Goal: Task Accomplishment & Management: Complete application form

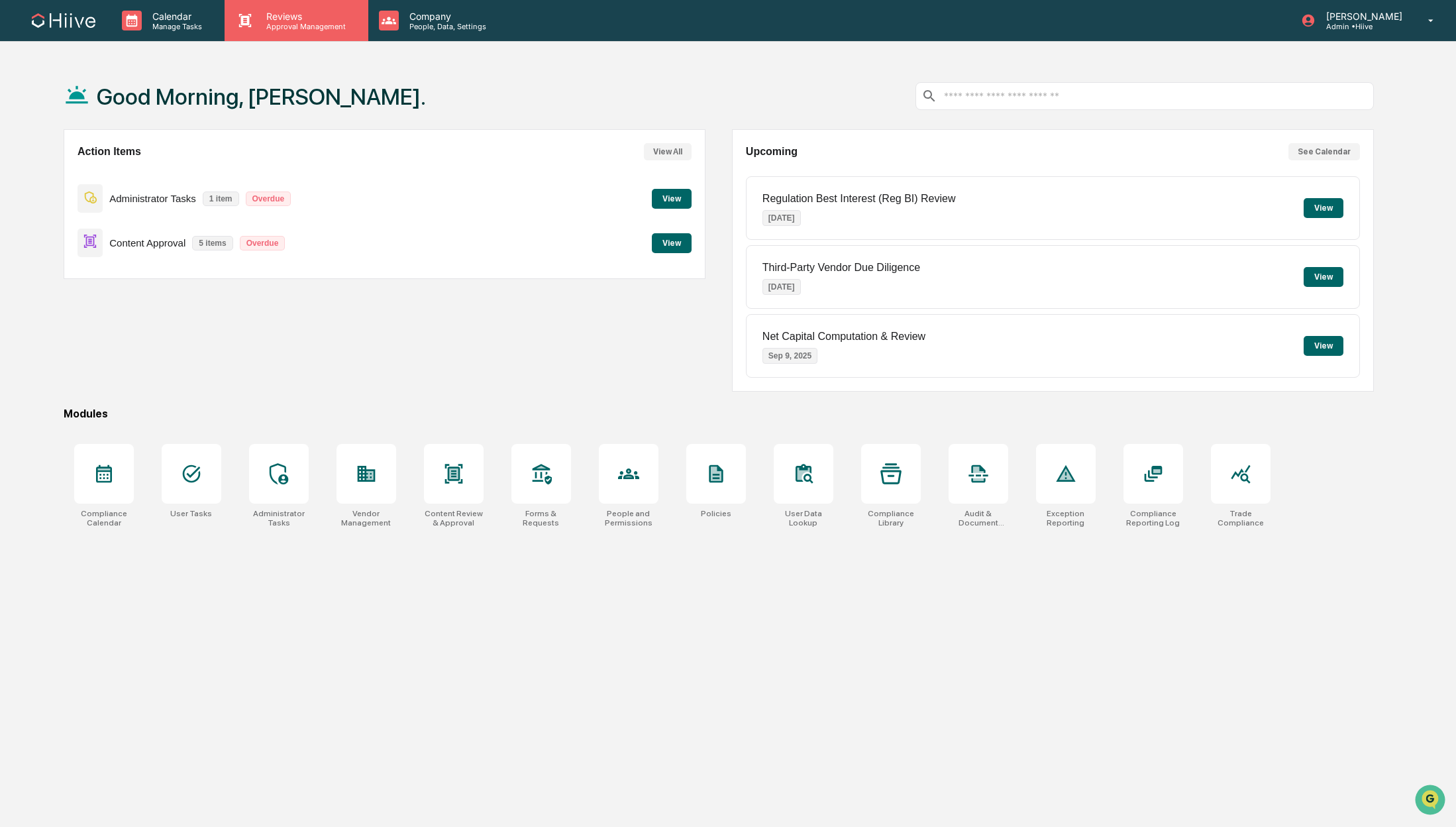
click at [291, 14] on p "Reviews" at bounding box center [304, 16] width 97 height 11
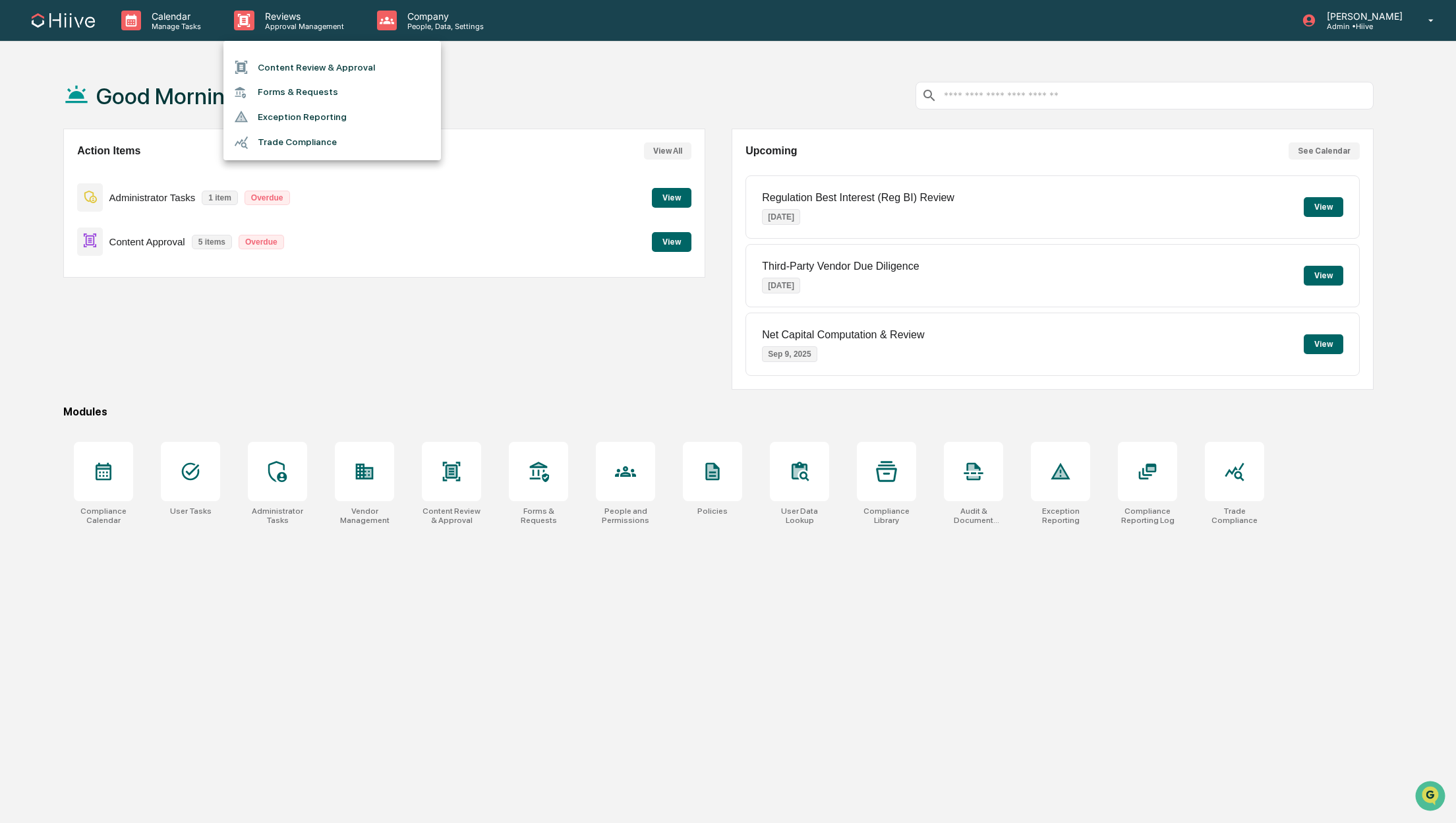
click at [286, 62] on li "Content Review & Approval" at bounding box center [332, 67] width 217 height 25
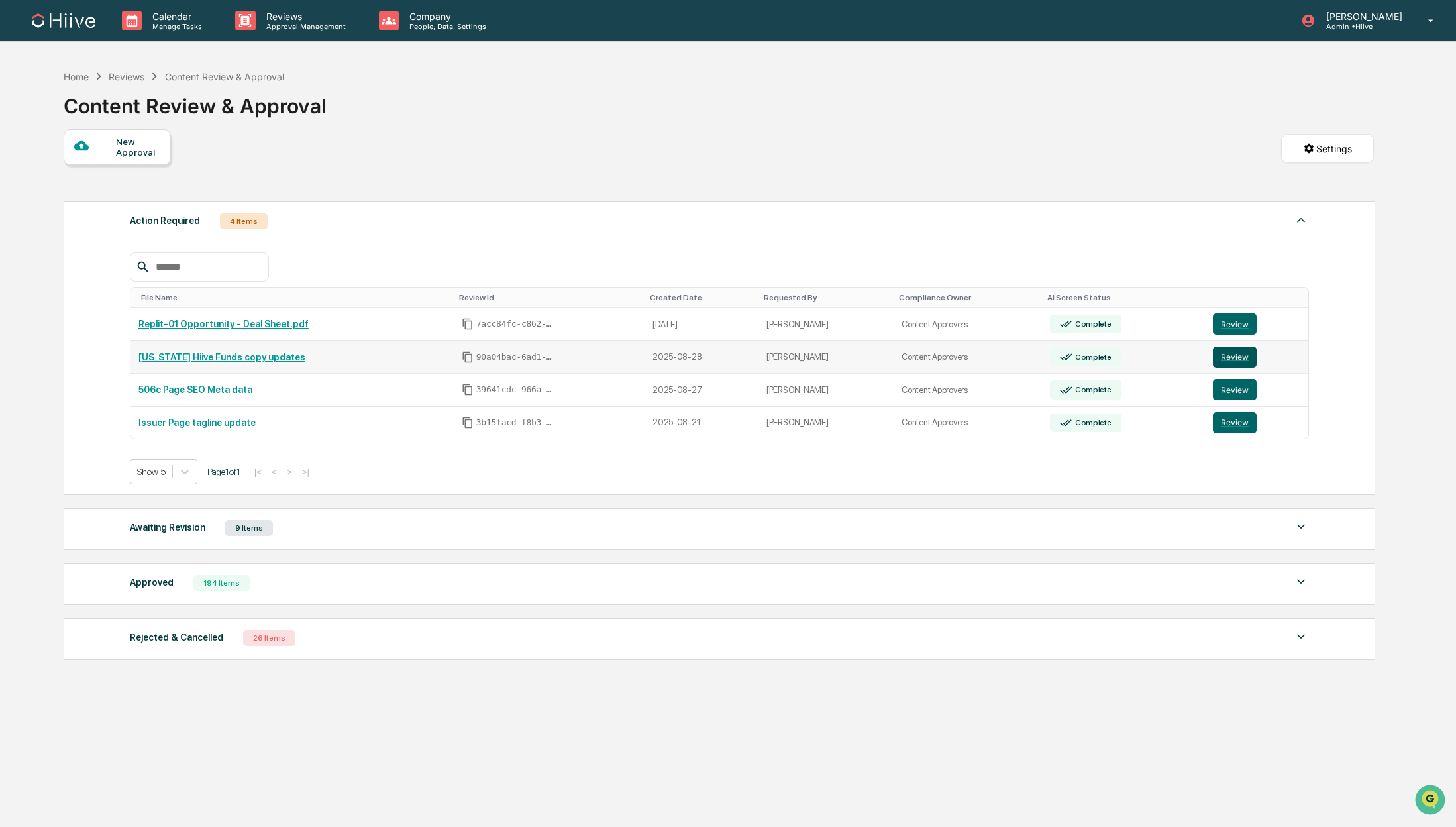
click at [1226, 363] on button "Review" at bounding box center [1235, 356] width 44 height 21
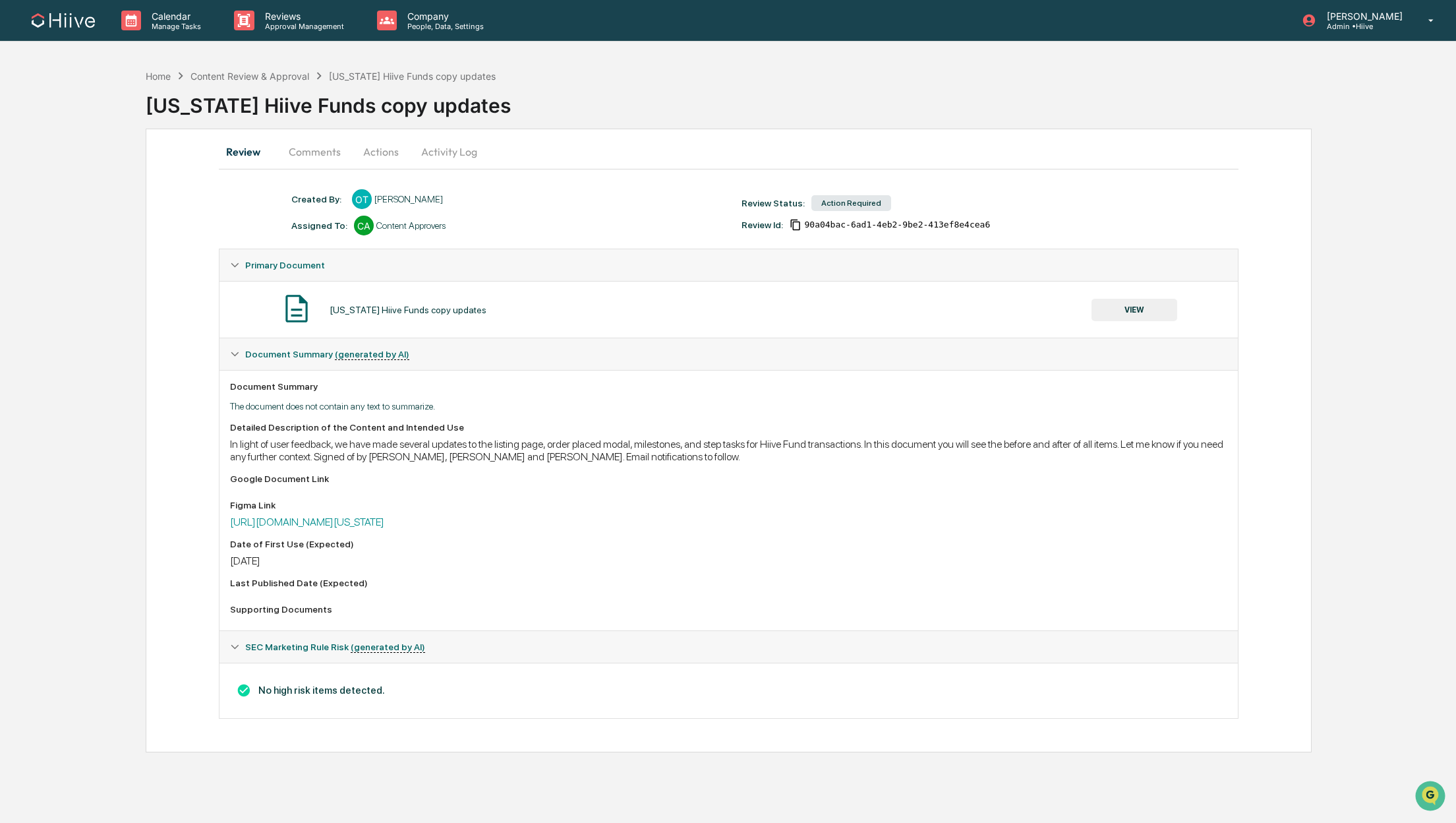
click at [384, 147] on button "Actions" at bounding box center [380, 151] width 59 height 32
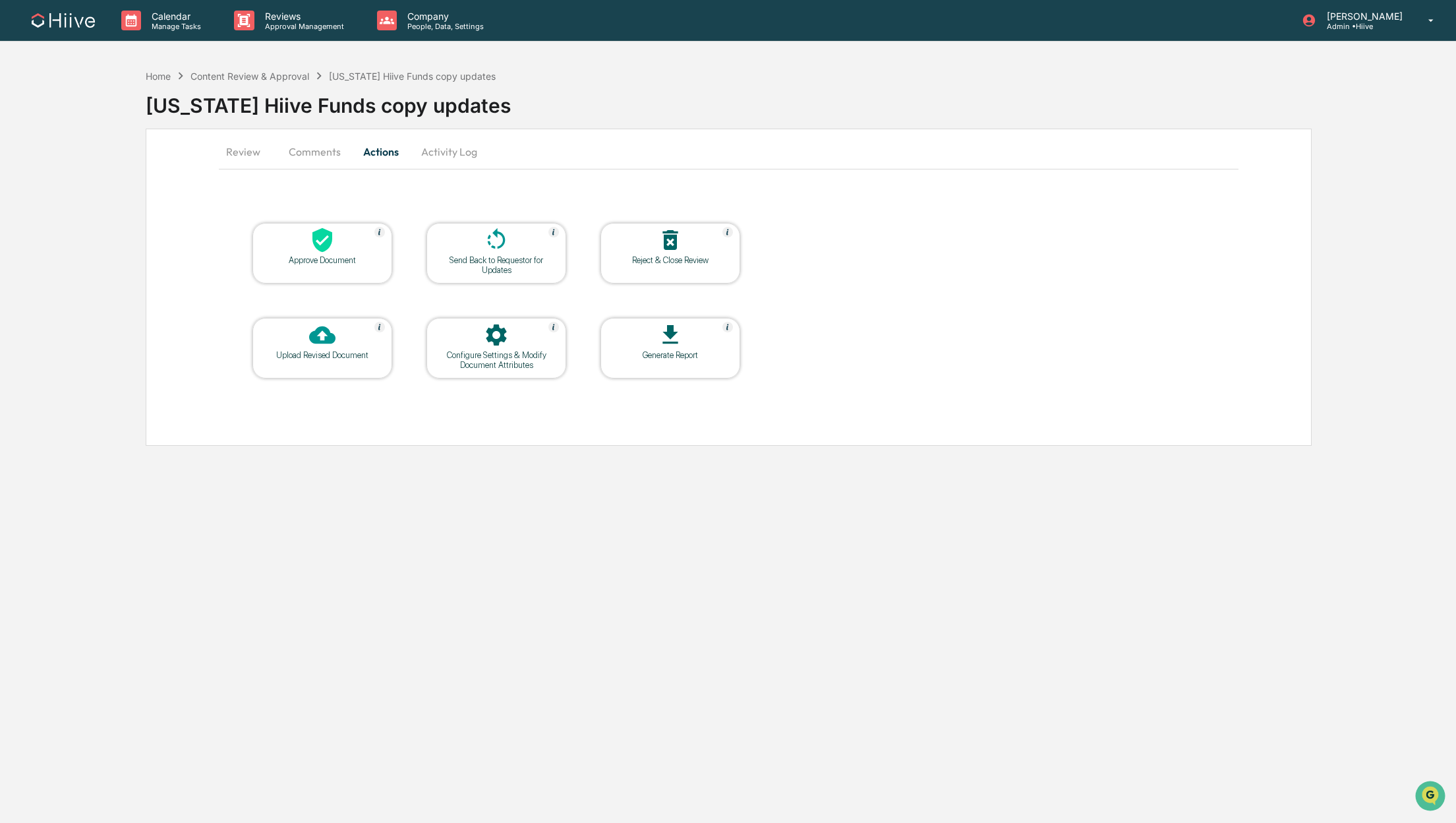
click at [316, 146] on button "Comments" at bounding box center [314, 151] width 73 height 32
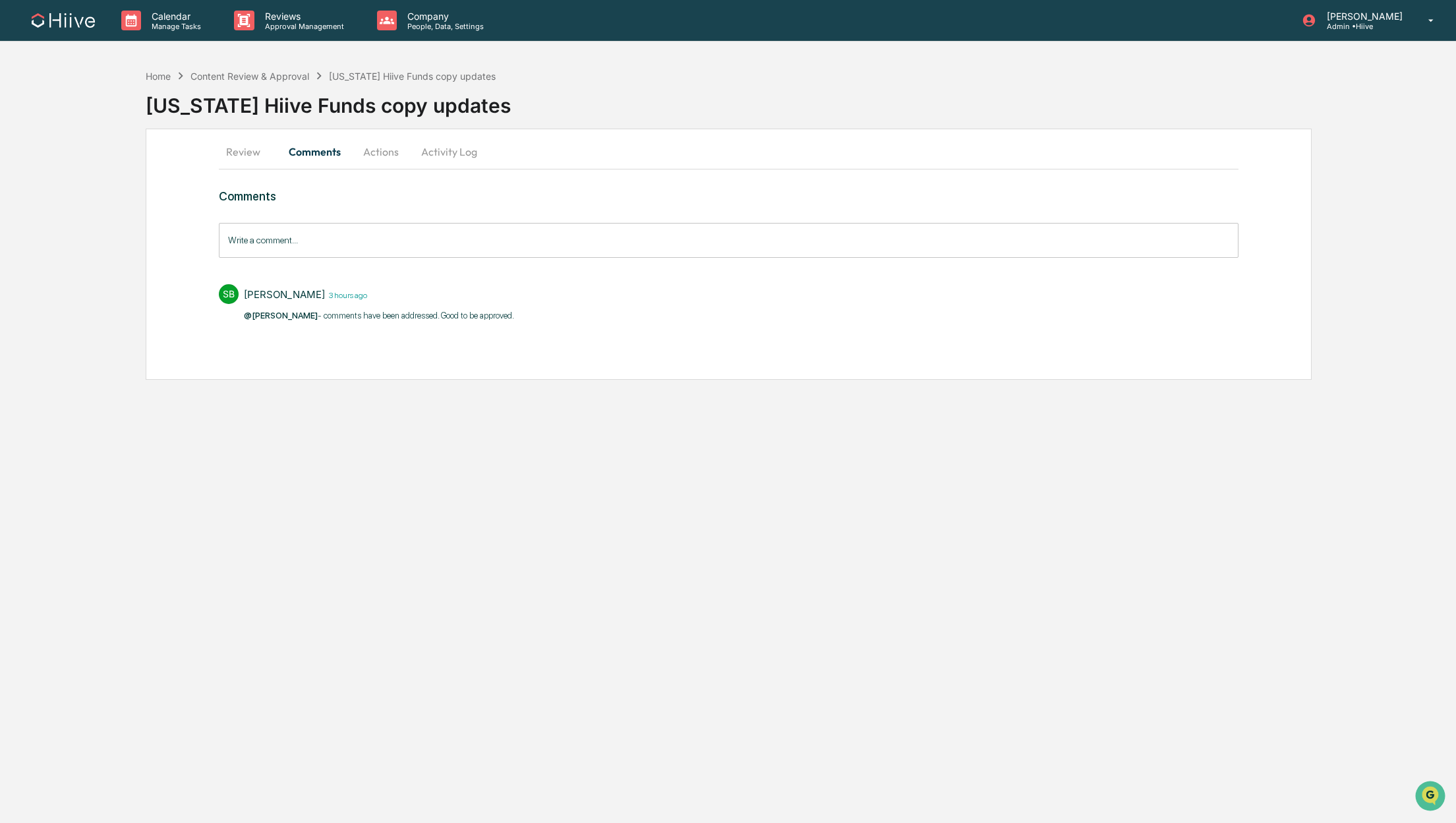
click at [377, 152] on button "Actions" at bounding box center [380, 151] width 59 height 32
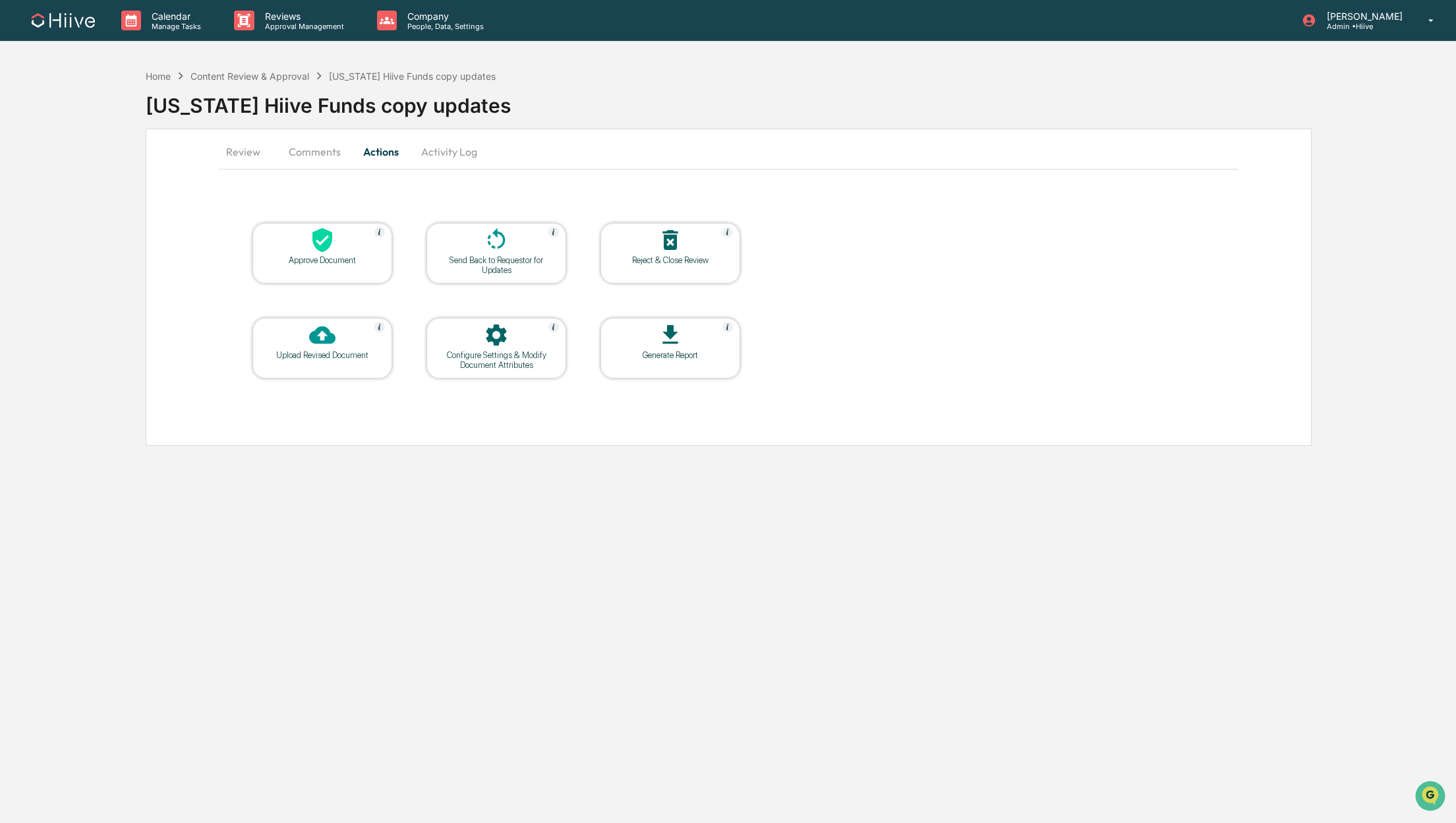
click at [322, 245] on icon at bounding box center [323, 240] width 20 height 25
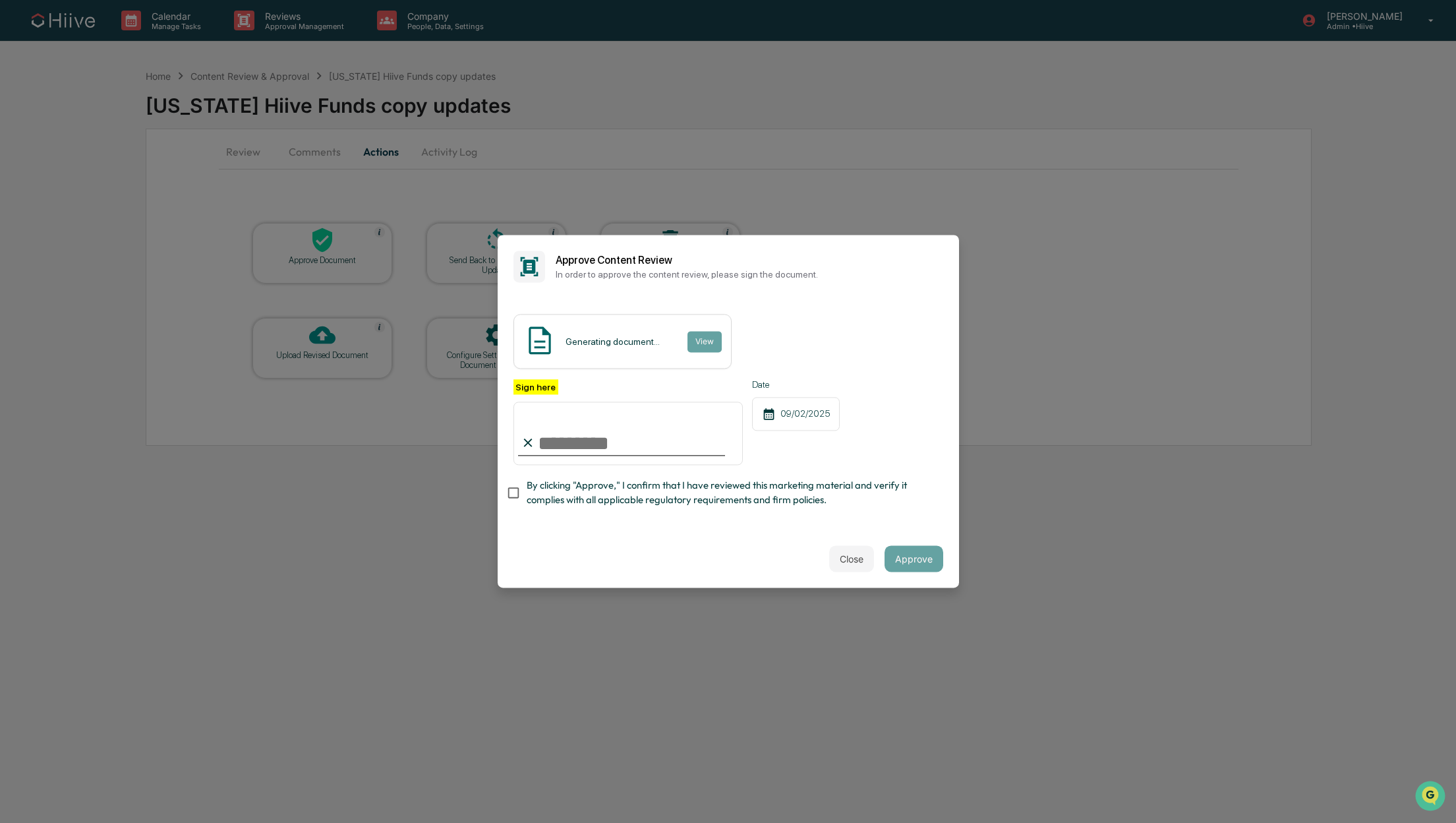
type input "**********"
click at [806, 486] on span "By clicking "Approve," I confirm that I have reviewed this marketing material a…" at bounding box center [729, 493] width 406 height 30
click at [775, 495] on span "By clicking "Approve," I confirm that I have reviewed this marketing material a…" at bounding box center [729, 493] width 406 height 30
click at [718, 542] on div "Close Approve" at bounding box center [728, 559] width 462 height 58
click at [713, 522] on div "**********" at bounding box center [728, 414] width 462 height 231
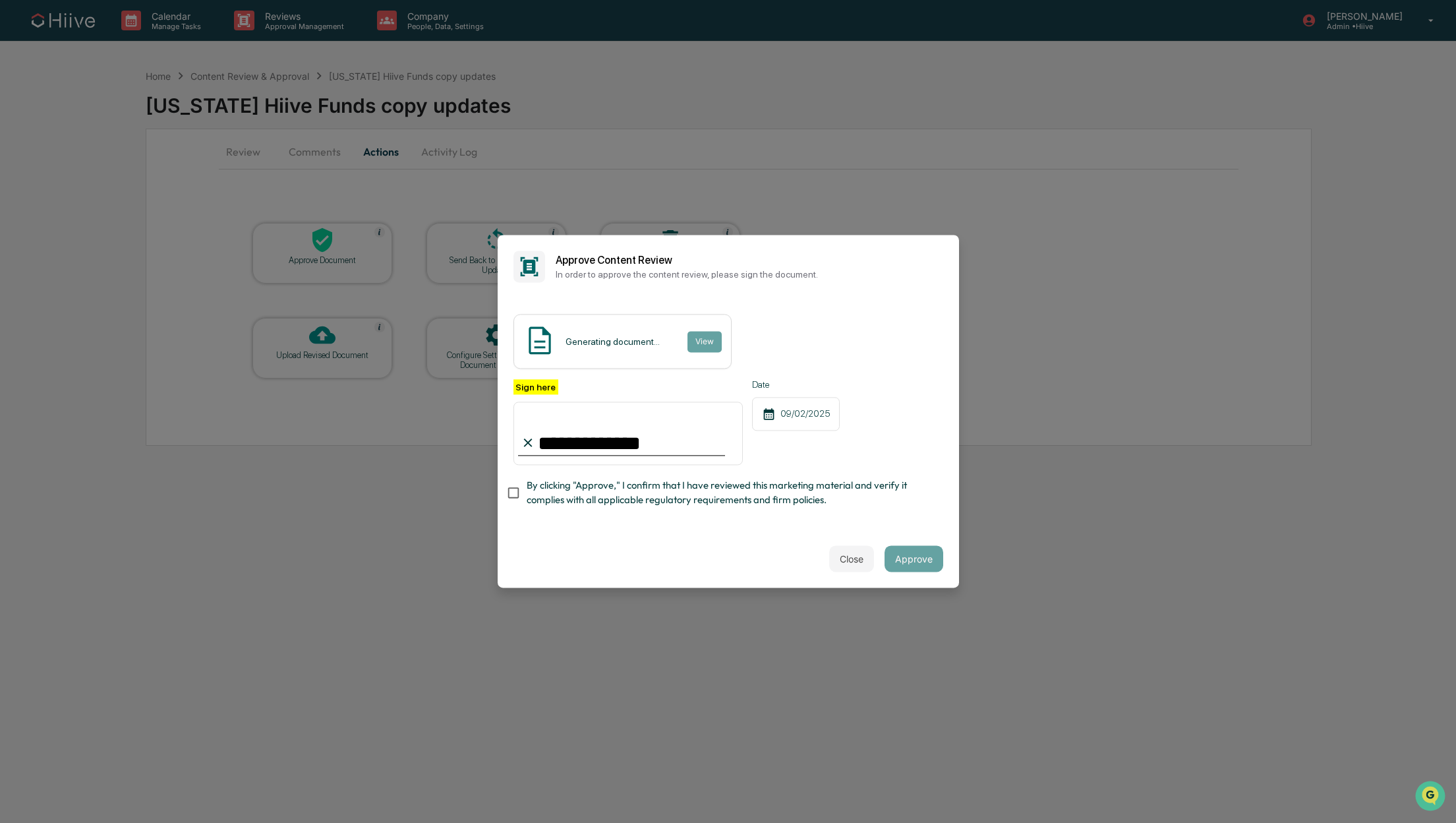
click at [603, 494] on span "By clicking "Approve," I confirm that I have reviewed this marketing material a…" at bounding box center [729, 493] width 406 height 30
click at [602, 486] on span "By clicking "Approve," I confirm that I have reviewed this marketing material a…" at bounding box center [729, 493] width 406 height 30
click at [670, 532] on div "Close Approve" at bounding box center [728, 559] width 462 height 58
click at [900, 502] on span "By clicking "Approve," I confirm that I have reviewed this marketing material a…" at bounding box center [729, 493] width 406 height 30
click at [811, 494] on span "By clicking "Approve," I confirm that I have reviewed this marketing material a…" at bounding box center [729, 493] width 406 height 30
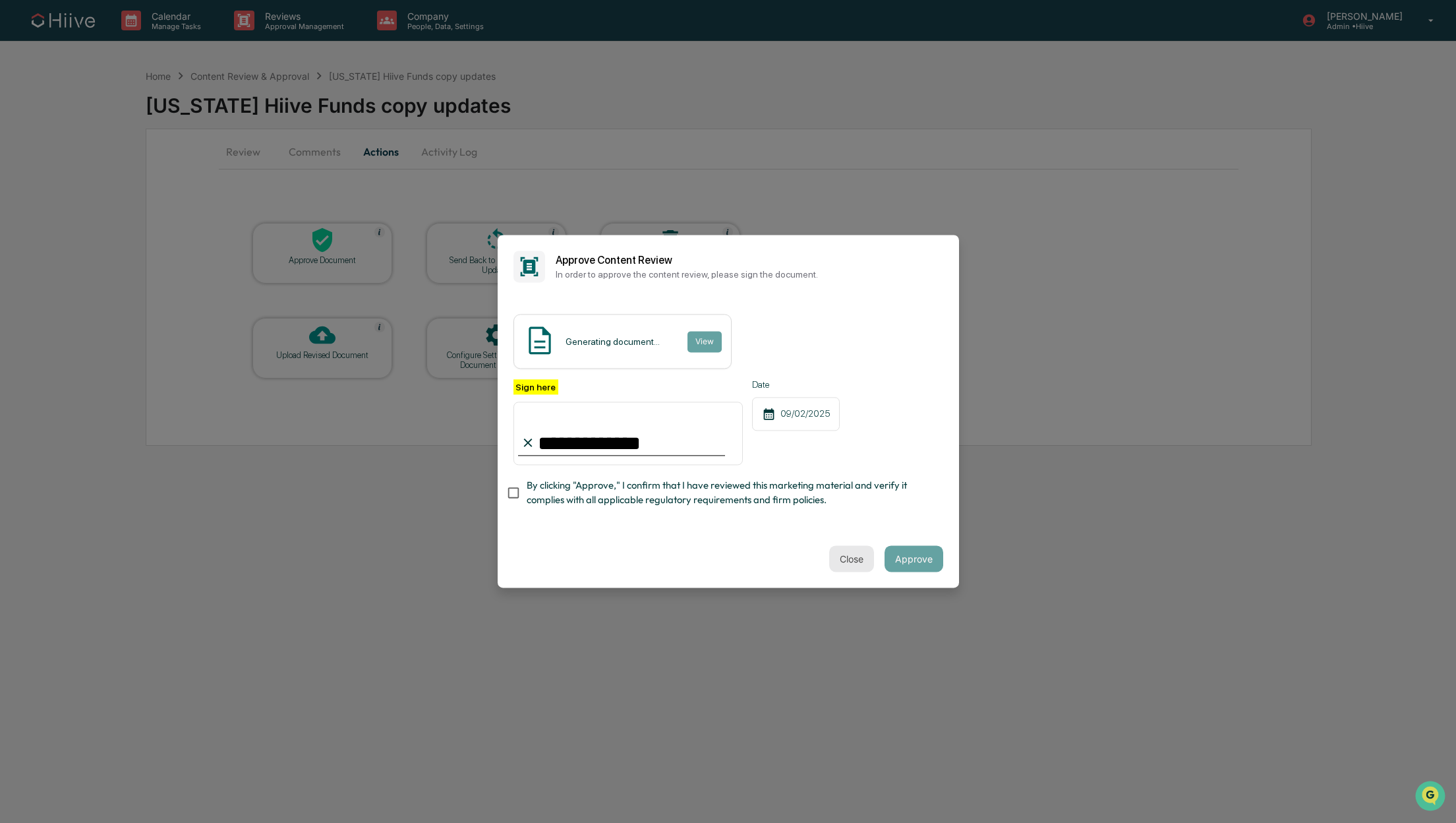
click at [854, 555] on button "Close" at bounding box center [851, 558] width 45 height 26
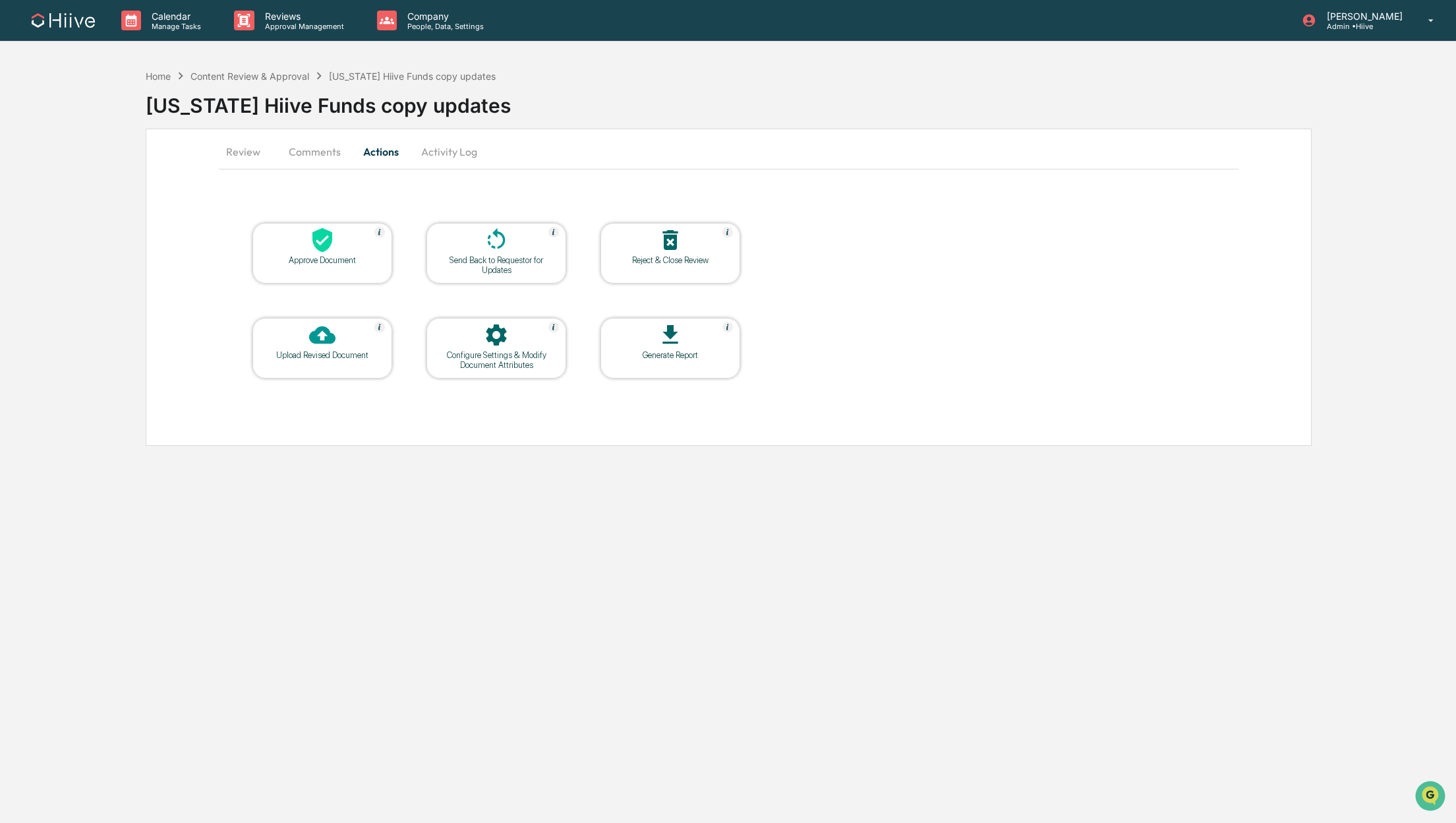
click at [289, 246] on div at bounding box center [322, 240] width 132 height 28
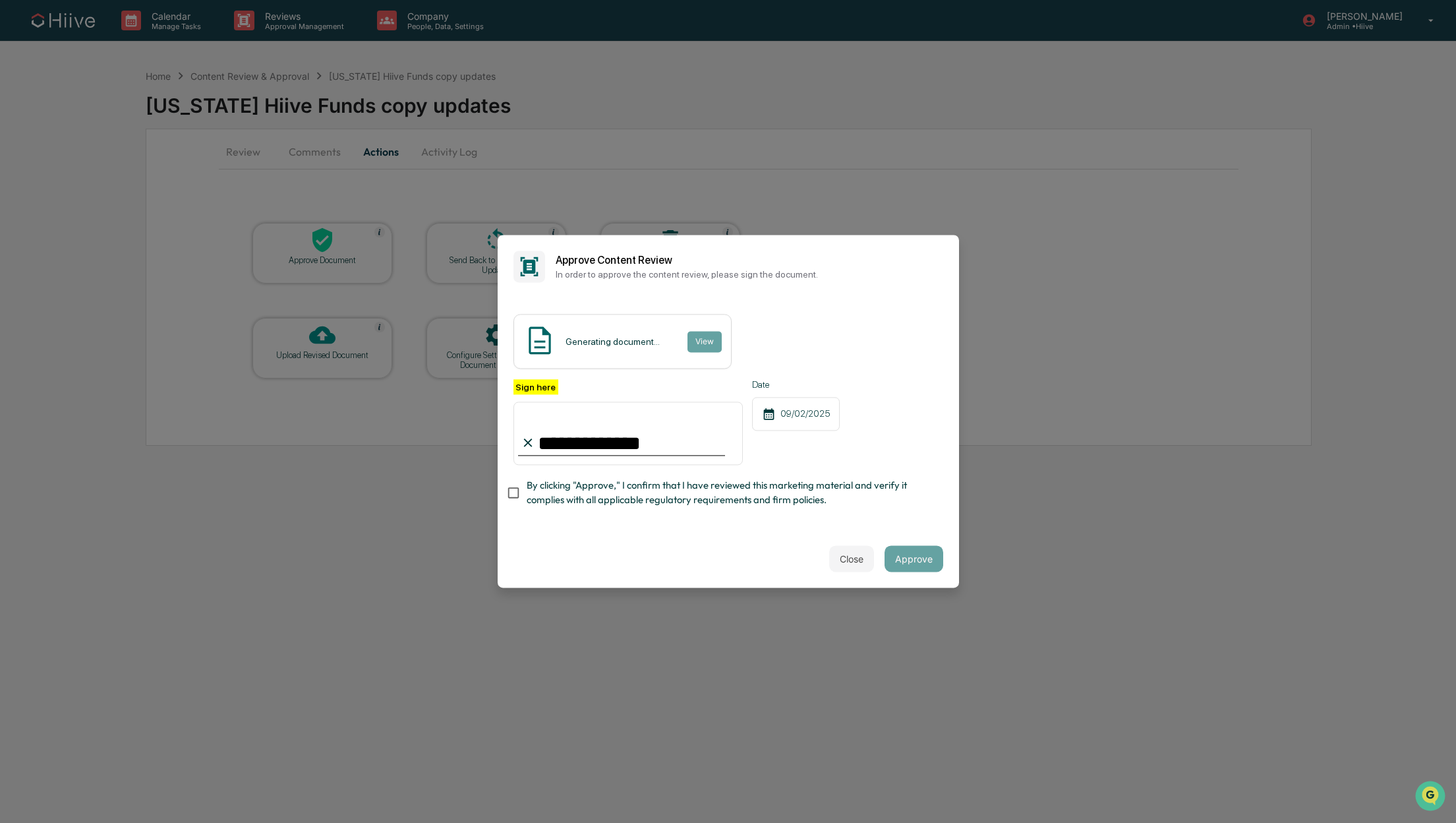
drag, startPoint x: 614, startPoint y: 538, endPoint x: 631, endPoint y: 536, distance: 17.1
click at [615, 538] on div "Close Approve" at bounding box center [728, 559] width 462 height 58
click at [577, 538] on div "Close Approve" at bounding box center [728, 559] width 462 height 58
click at [607, 524] on div "**********" at bounding box center [728, 414] width 462 height 231
click at [626, 445] on input "**********" at bounding box center [628, 434] width 230 height 64
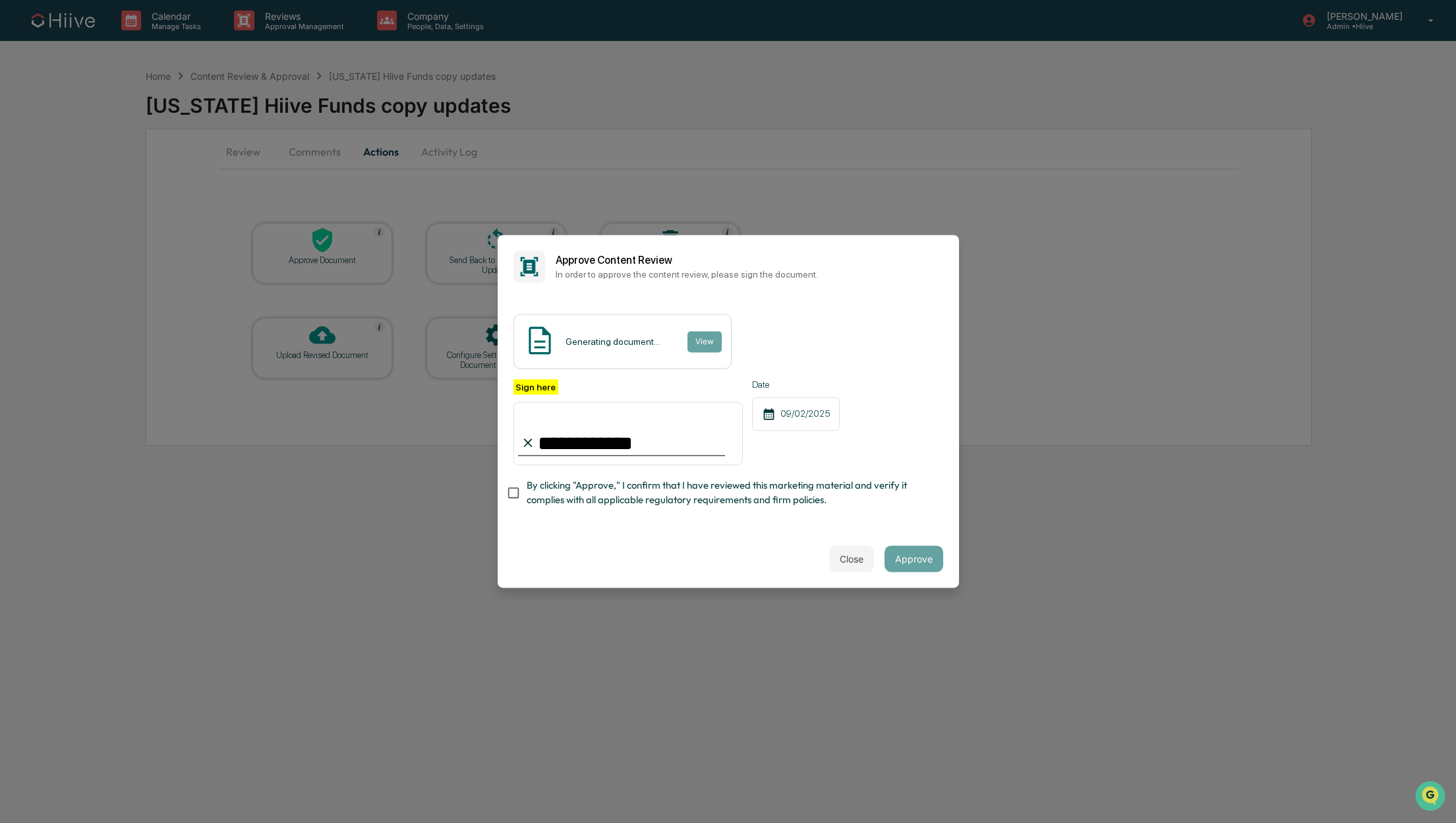
type input "**********"
click at [652, 536] on div "Close Approve" at bounding box center [728, 559] width 462 height 58
click at [841, 561] on button "Close" at bounding box center [851, 558] width 45 height 26
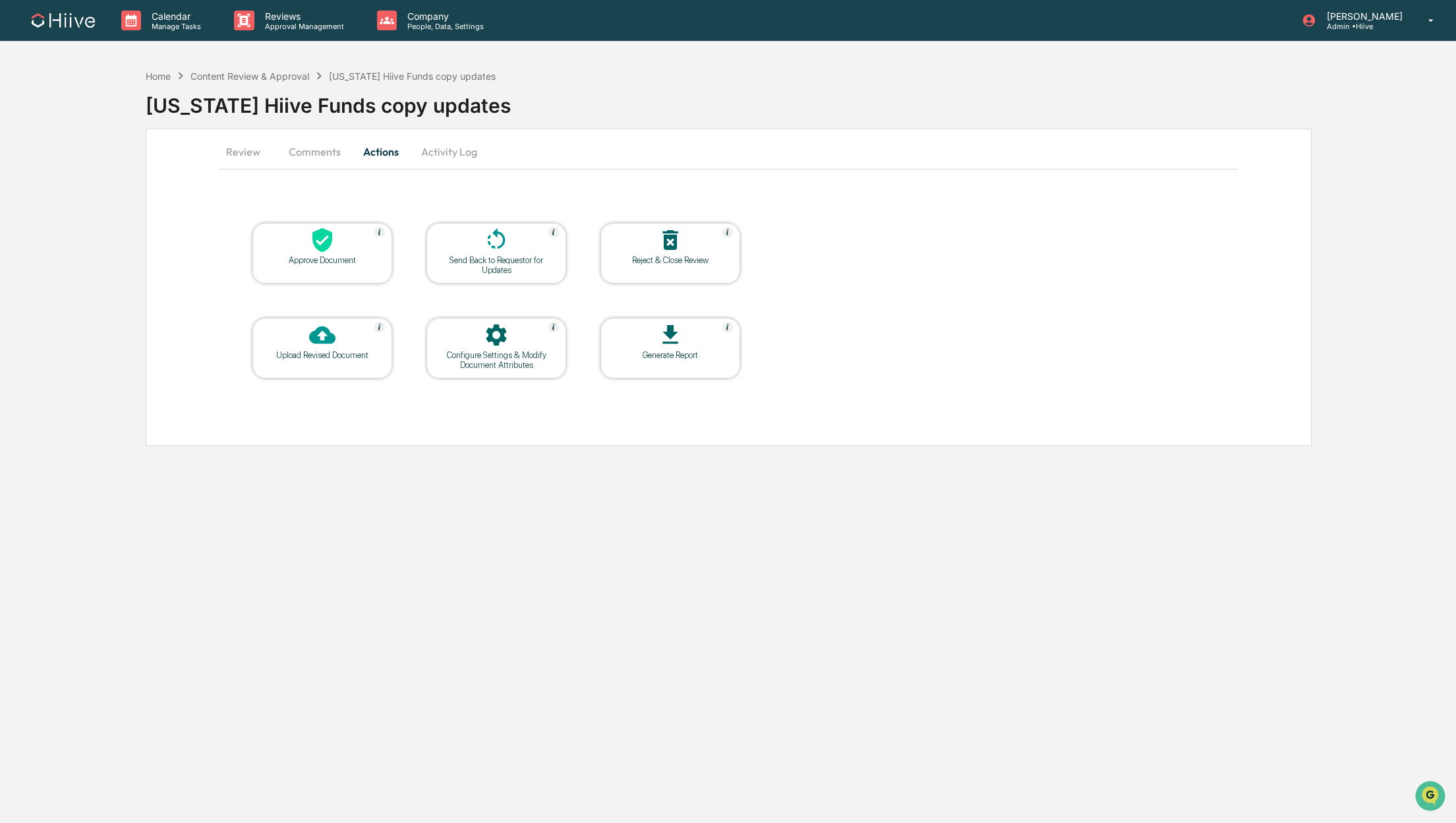
click at [245, 64] on div "Home Content Review & Approval TEXAS Hiive Funds copy updates TEXAS Hiive Funds…" at bounding box center [800, 95] width 1310 height 66
click at [248, 71] on div "Content Review & Approval" at bounding box center [250, 76] width 119 height 11
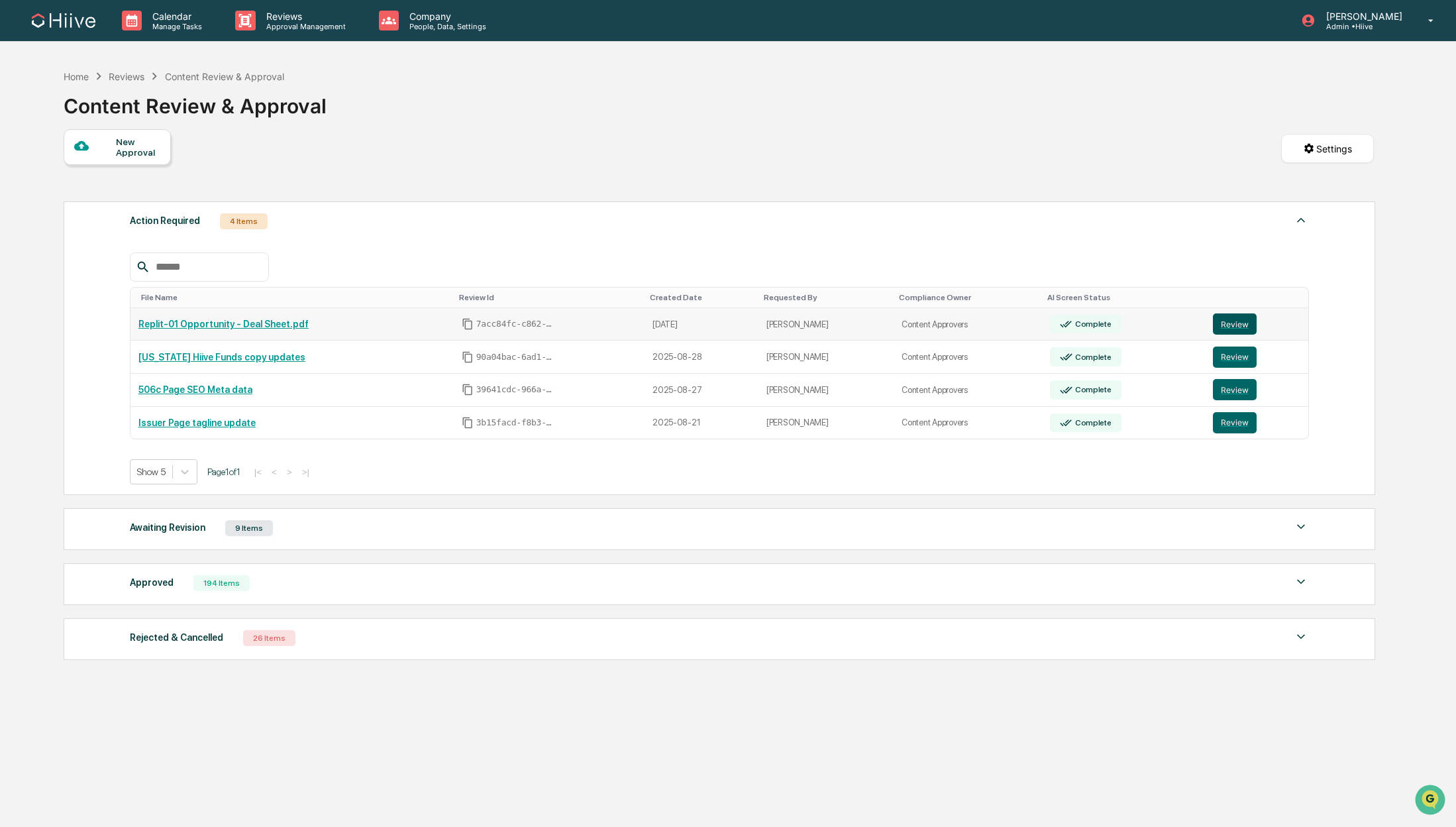
click at [1256, 328] on link "Review" at bounding box center [1257, 323] width 88 height 21
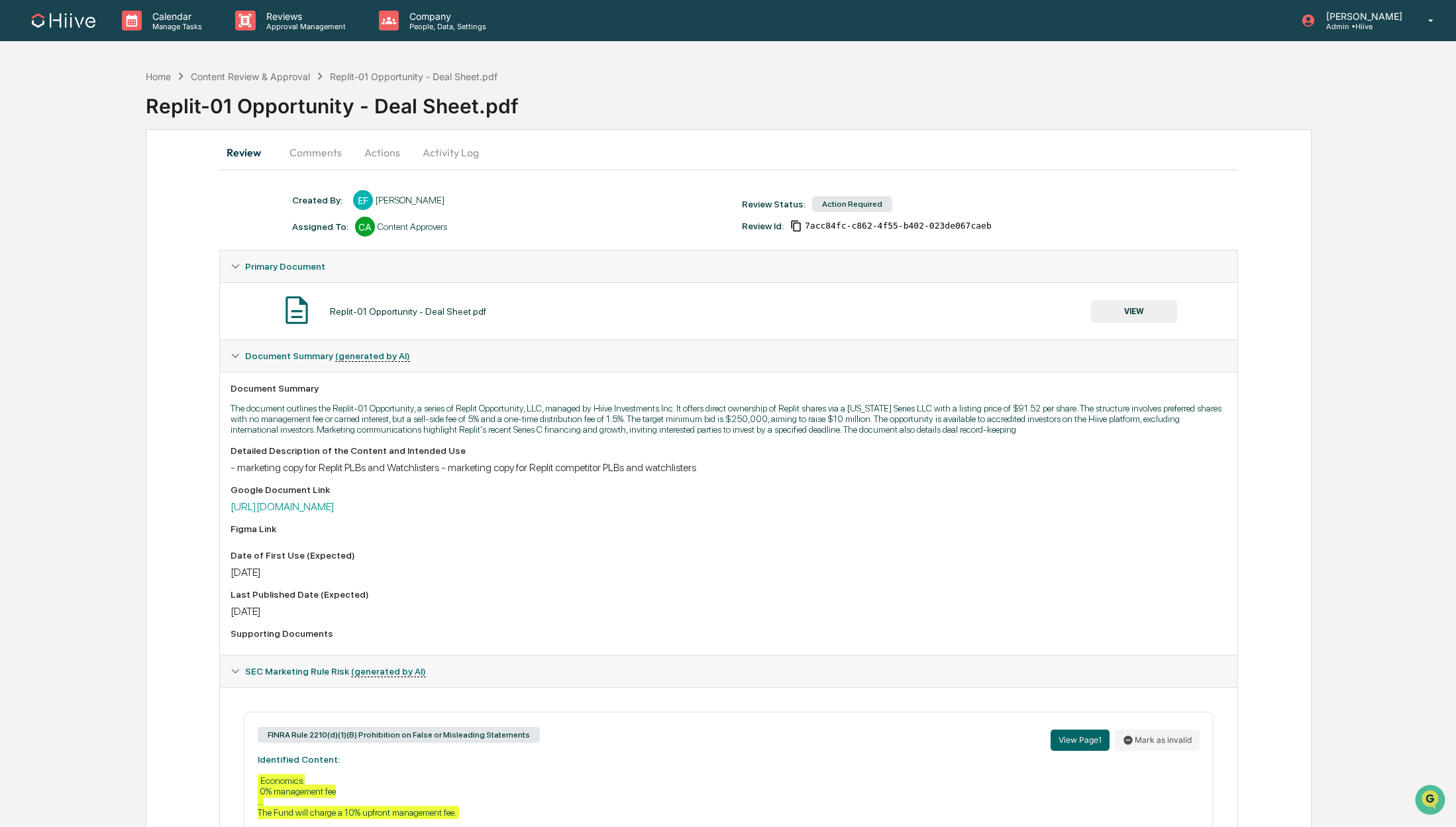
click at [294, 155] on button "Comments" at bounding box center [315, 152] width 73 height 32
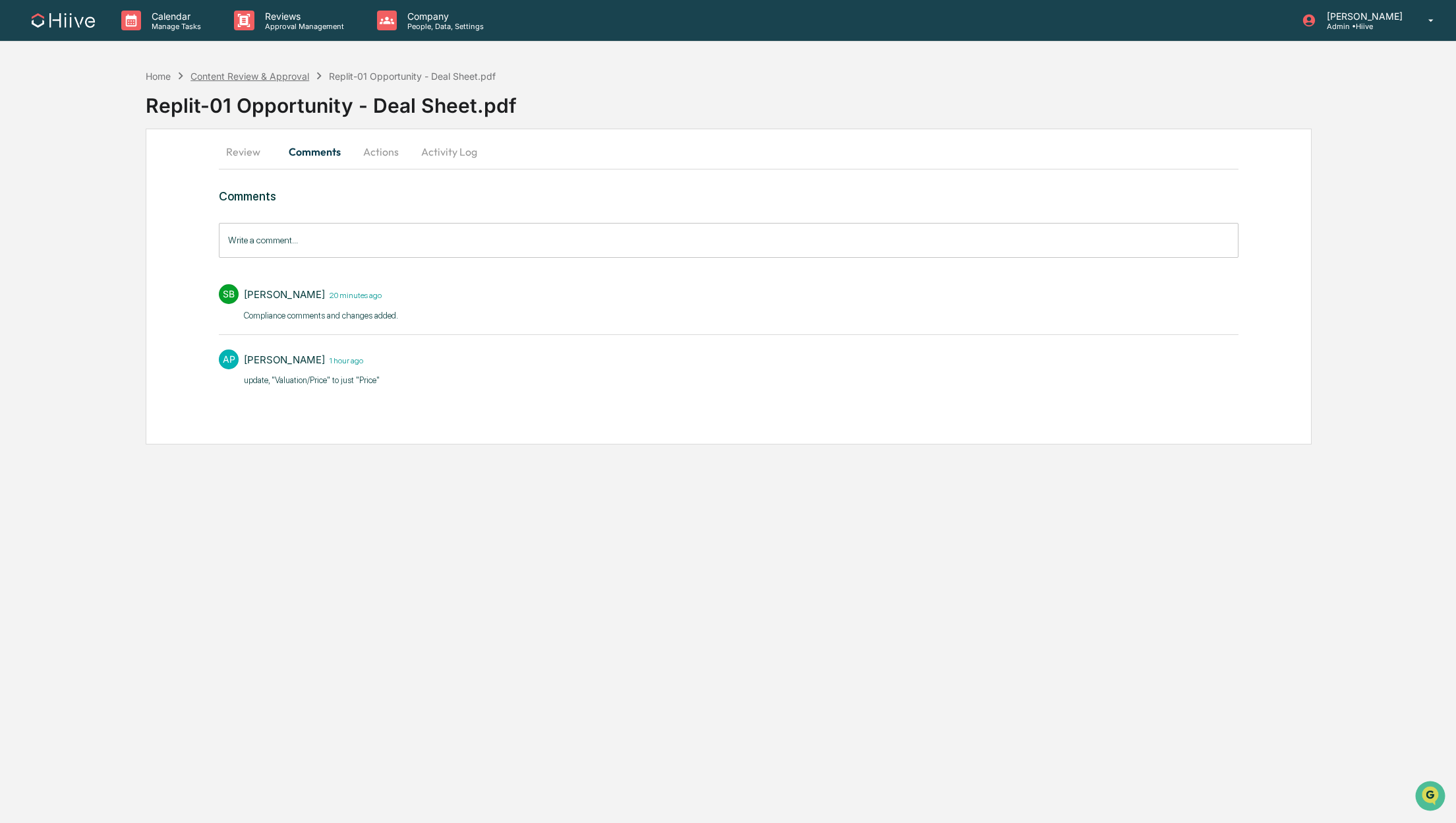
click at [272, 78] on div "Content Review & Approval" at bounding box center [250, 76] width 119 height 11
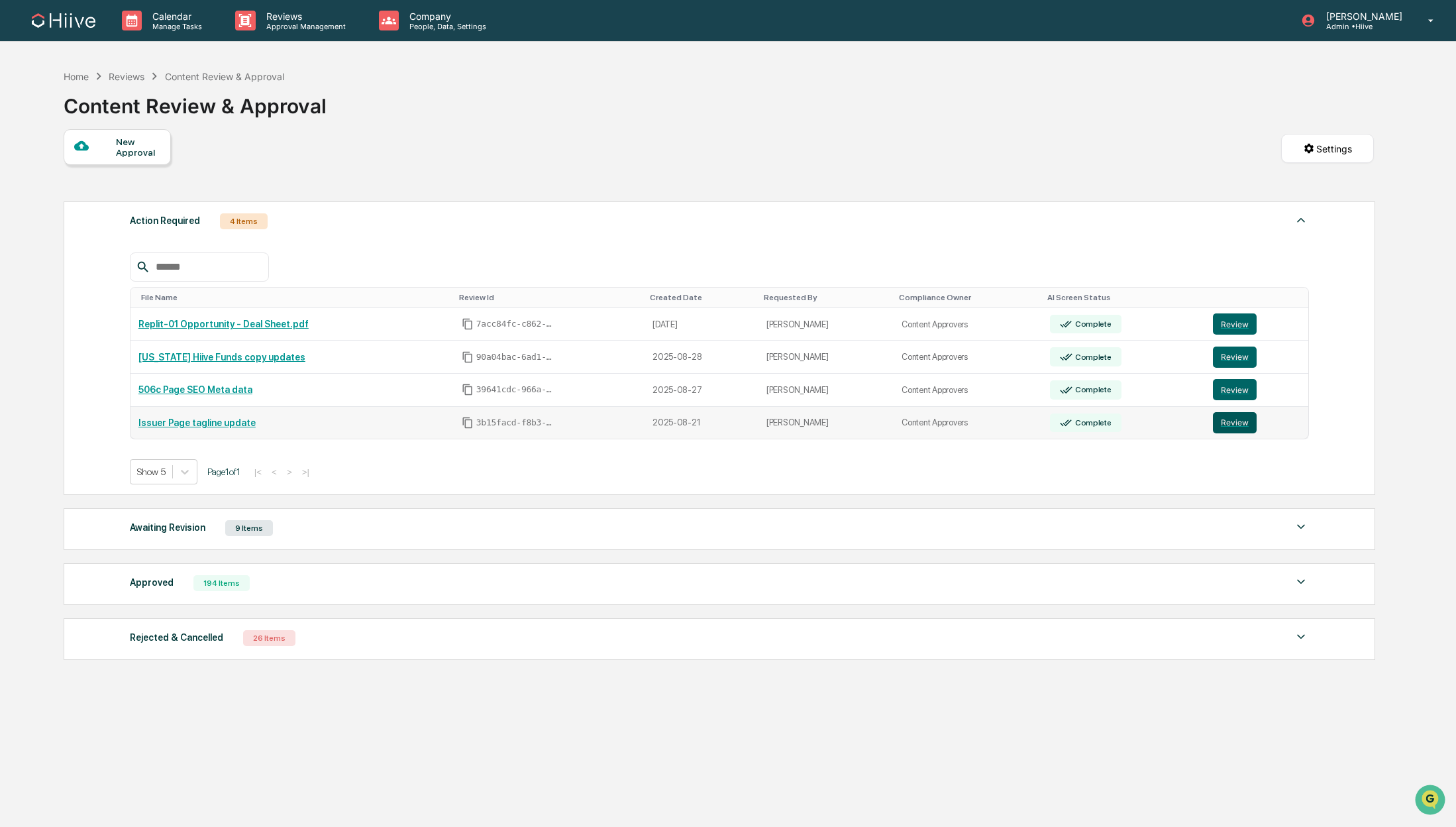
click at [1232, 425] on button "Review" at bounding box center [1235, 422] width 44 height 21
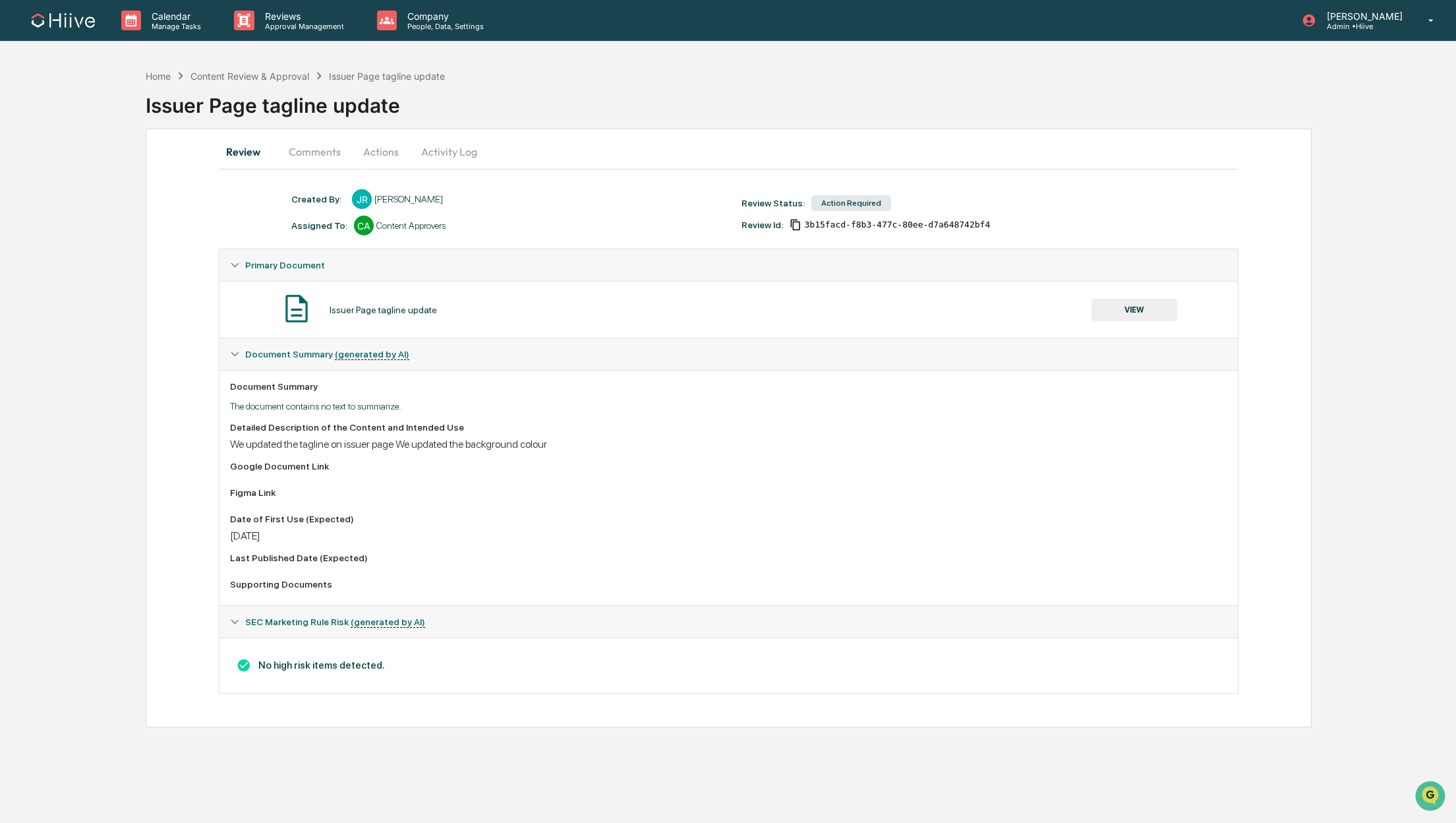
click at [305, 153] on button "Comments" at bounding box center [314, 151] width 73 height 32
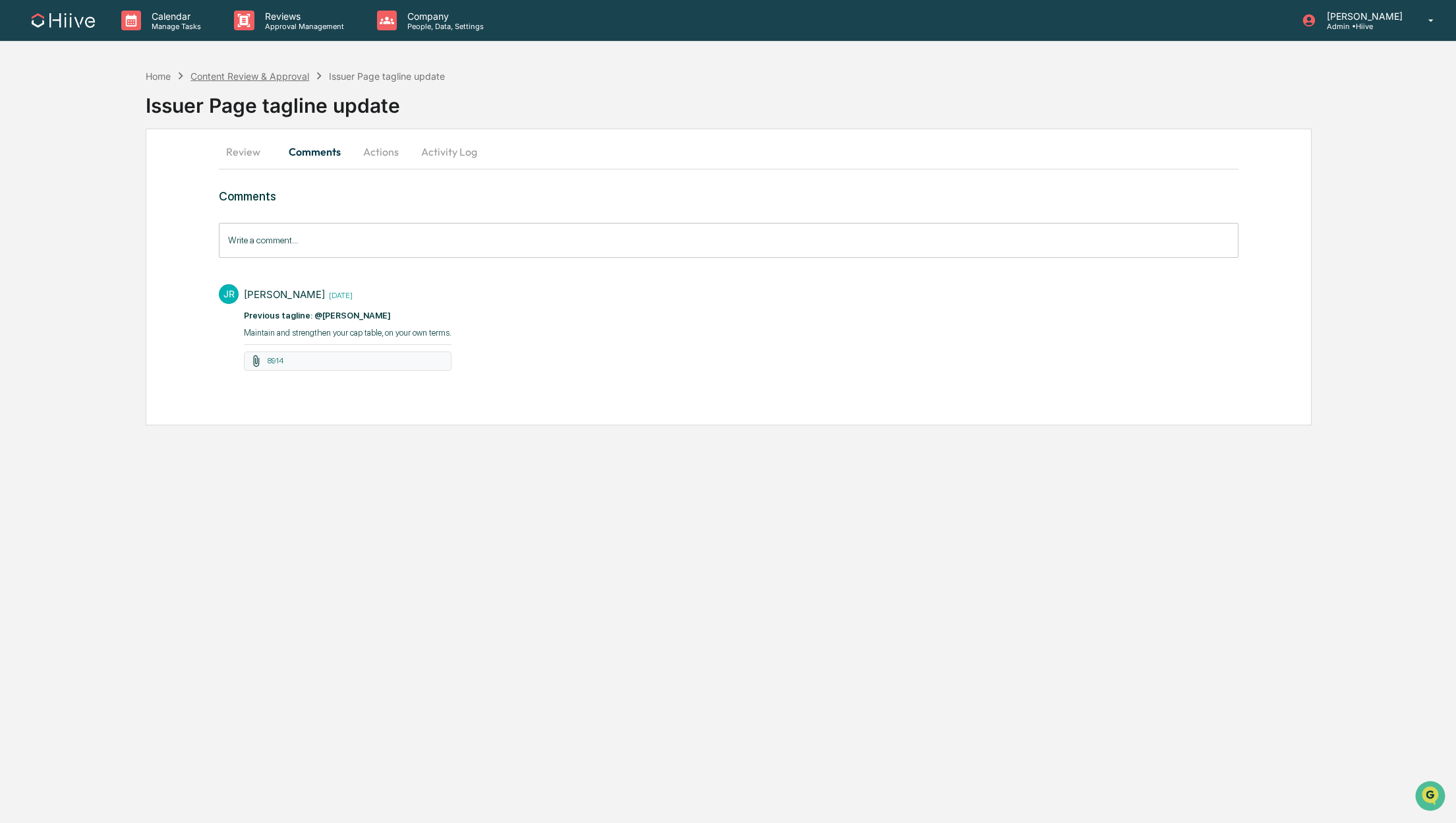
click at [251, 78] on div "Content Review & Approval" at bounding box center [250, 76] width 119 height 11
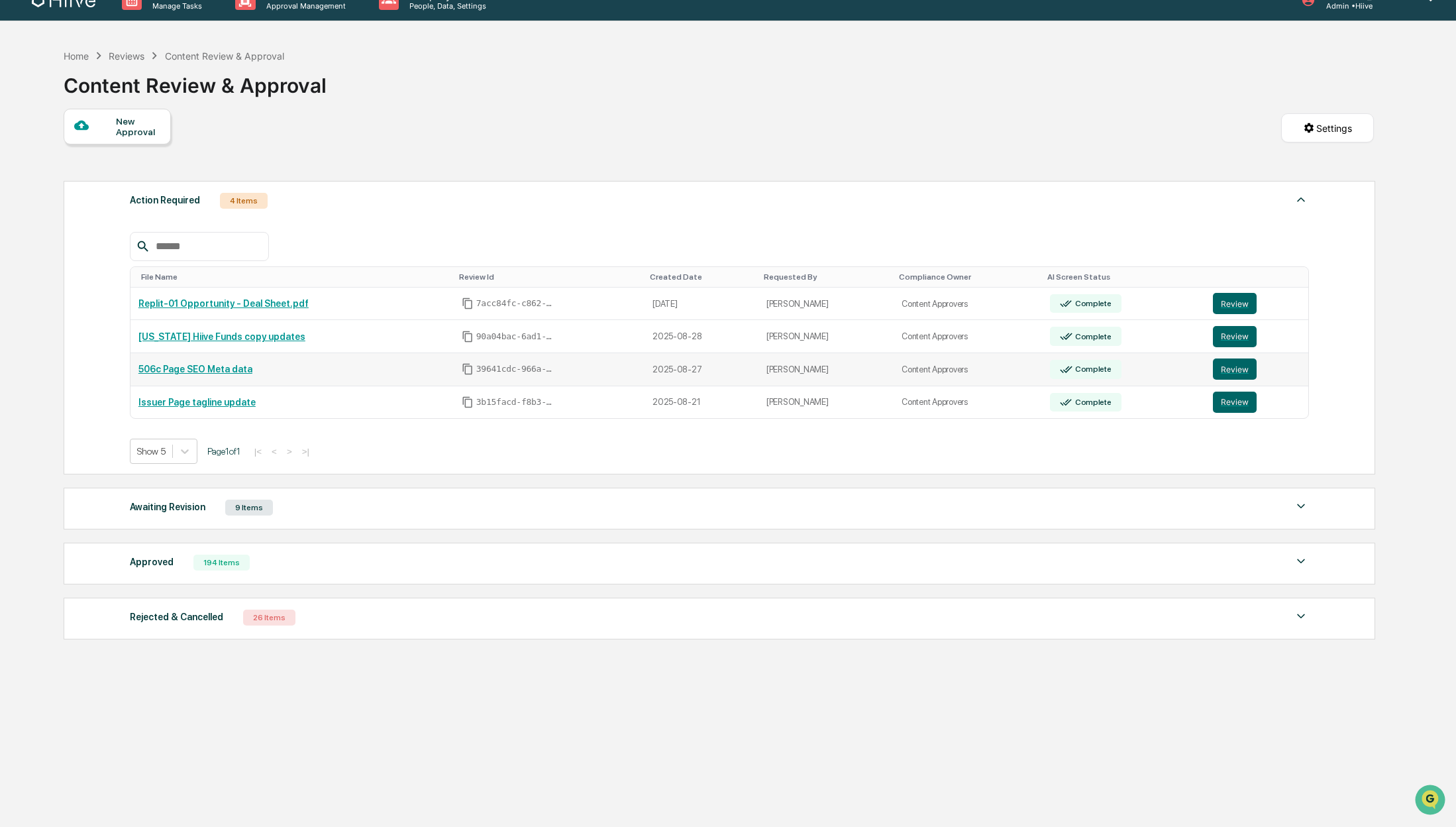
scroll to position [63, 0]
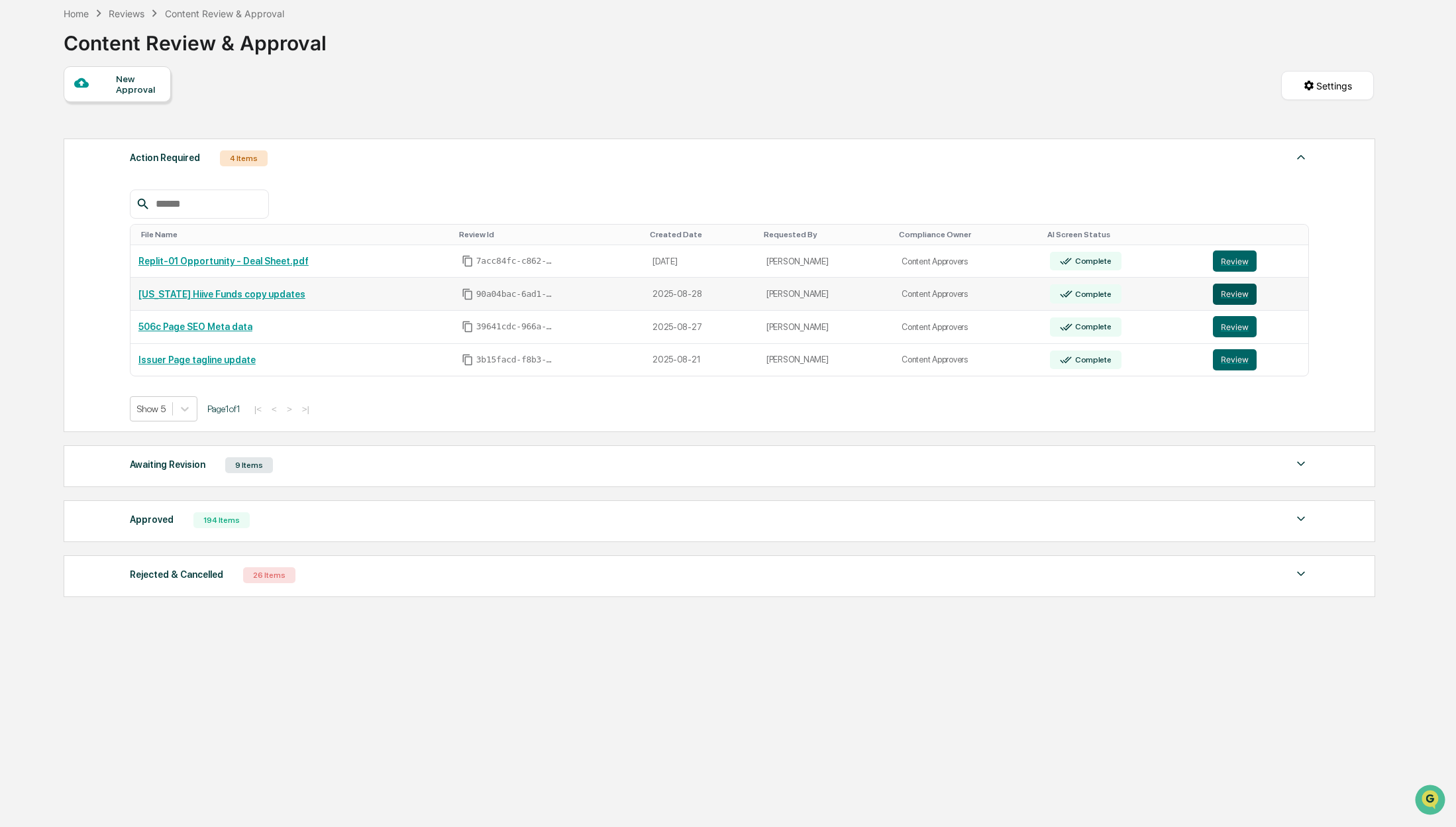
click at [1232, 292] on button "Review" at bounding box center [1235, 293] width 44 height 21
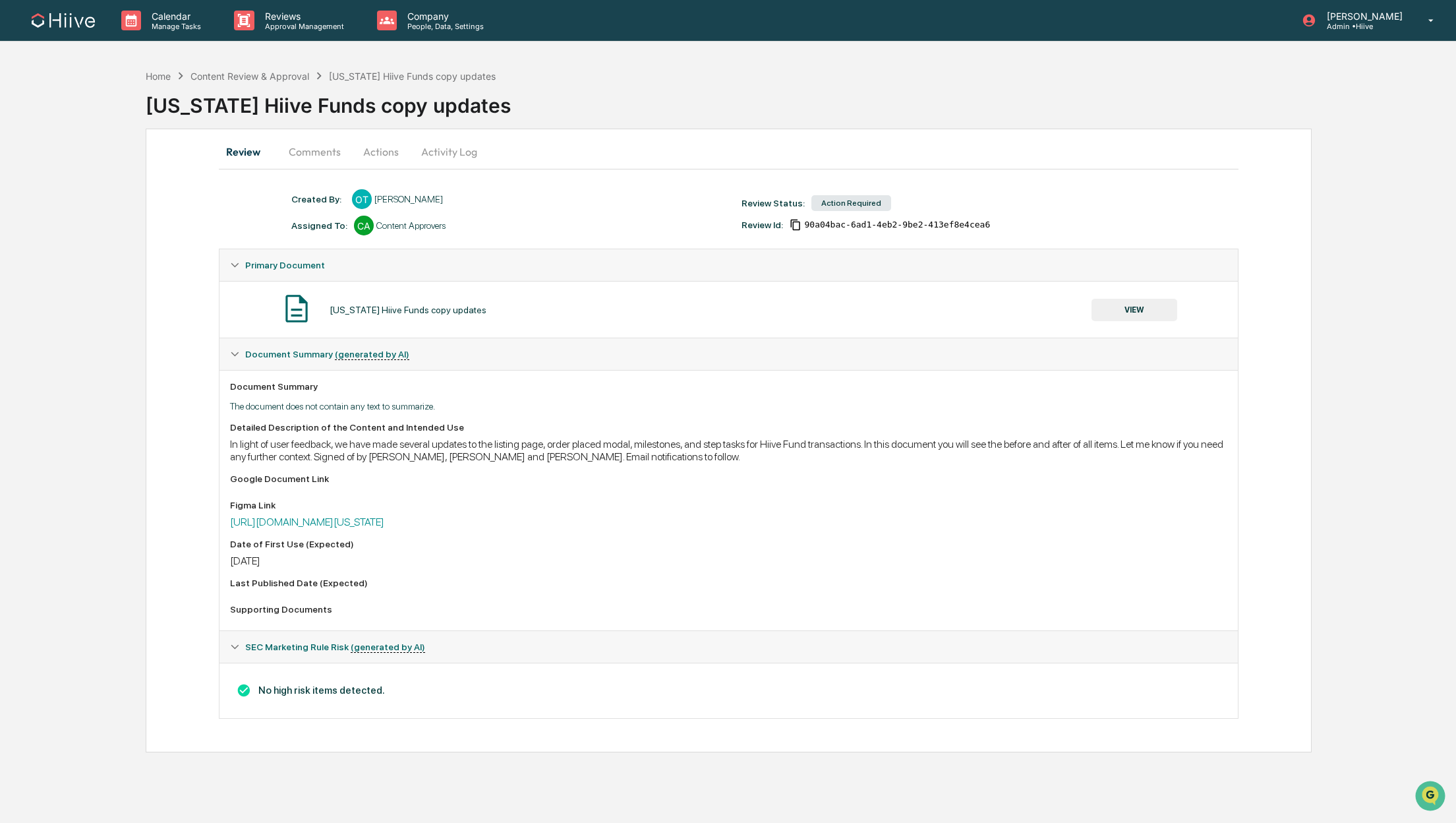
click at [314, 152] on button "Comments" at bounding box center [314, 151] width 73 height 32
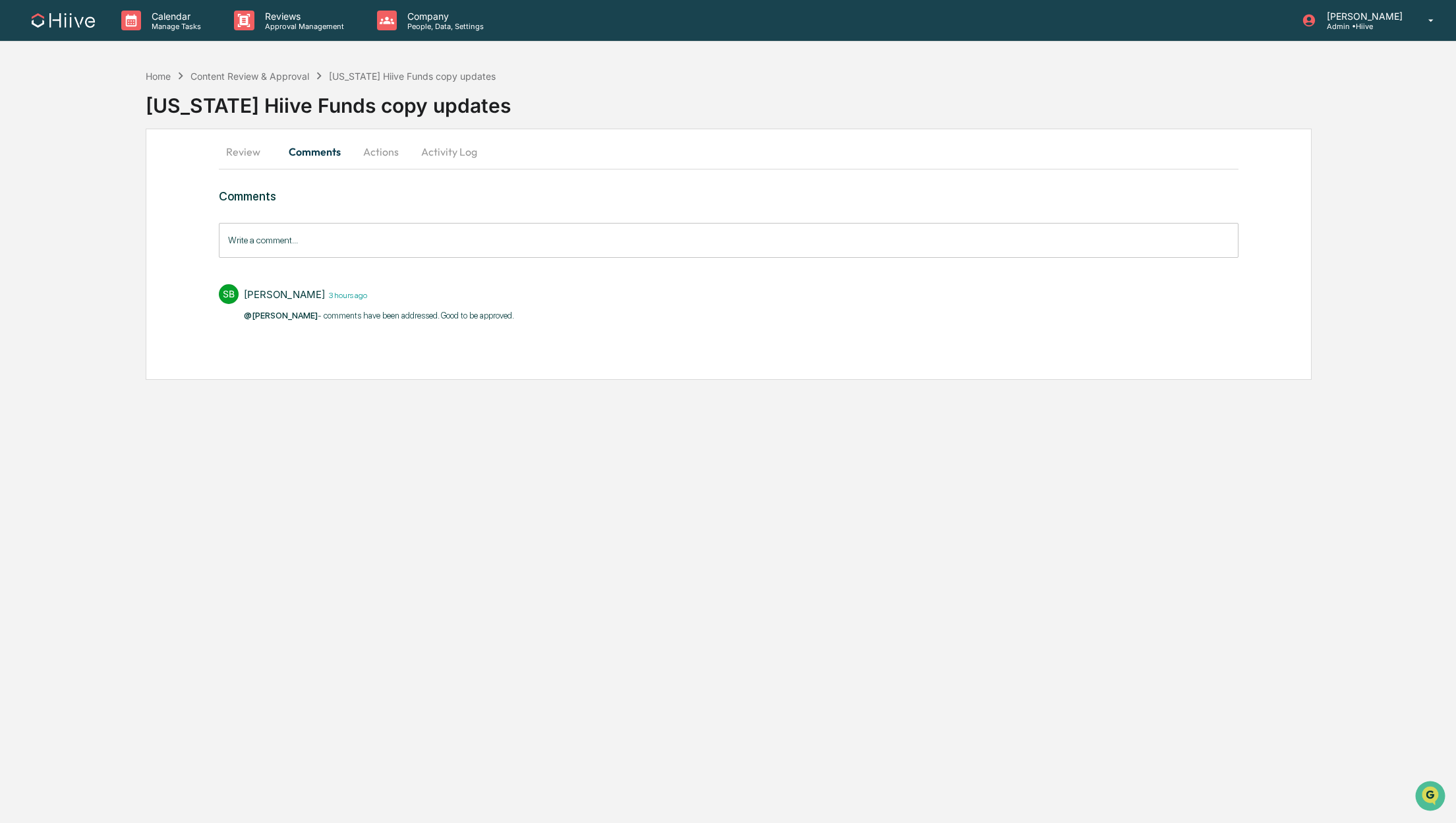
click at [383, 153] on button "Actions" at bounding box center [380, 151] width 59 height 32
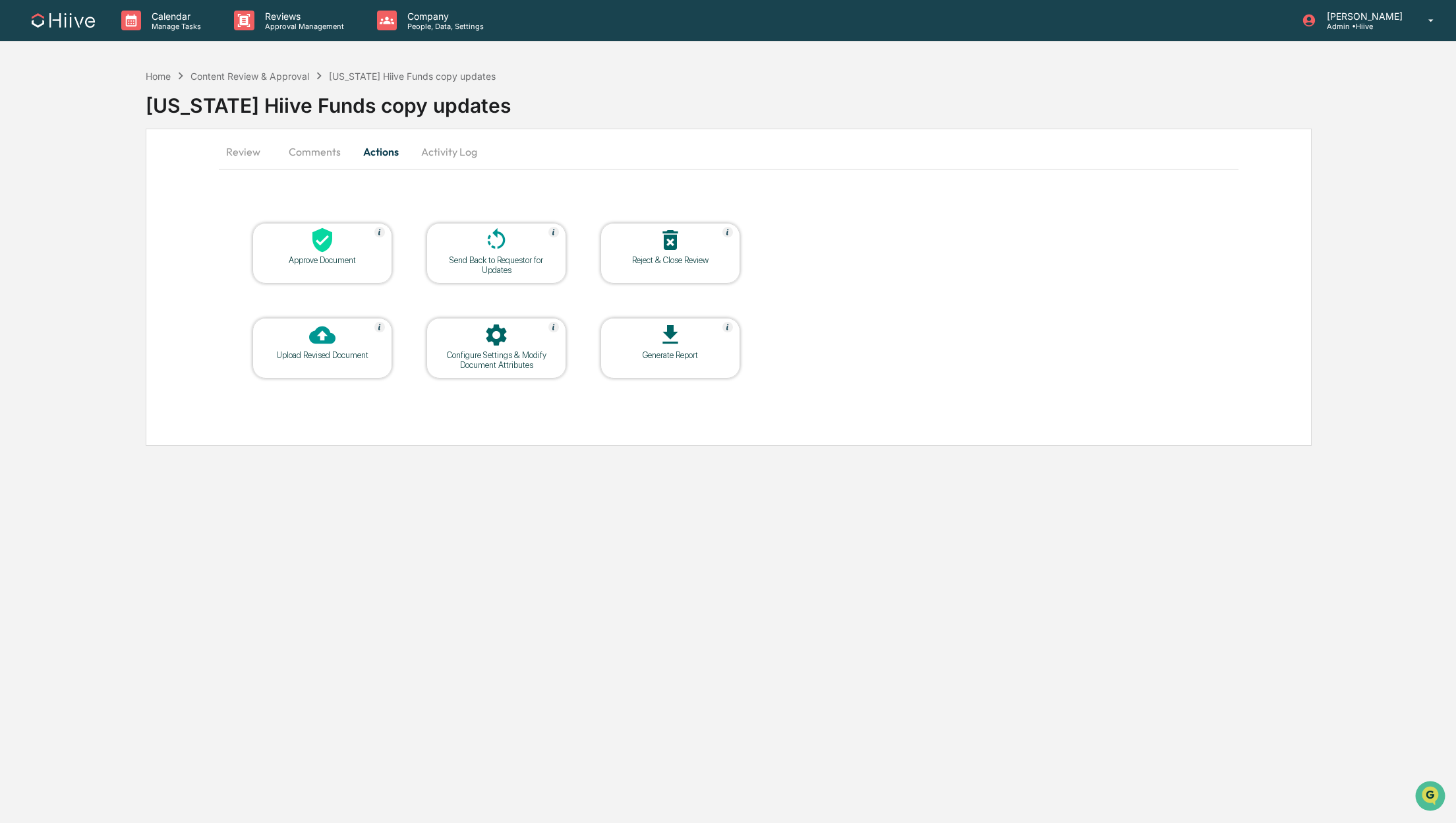
click at [322, 250] on icon at bounding box center [323, 240] width 20 height 25
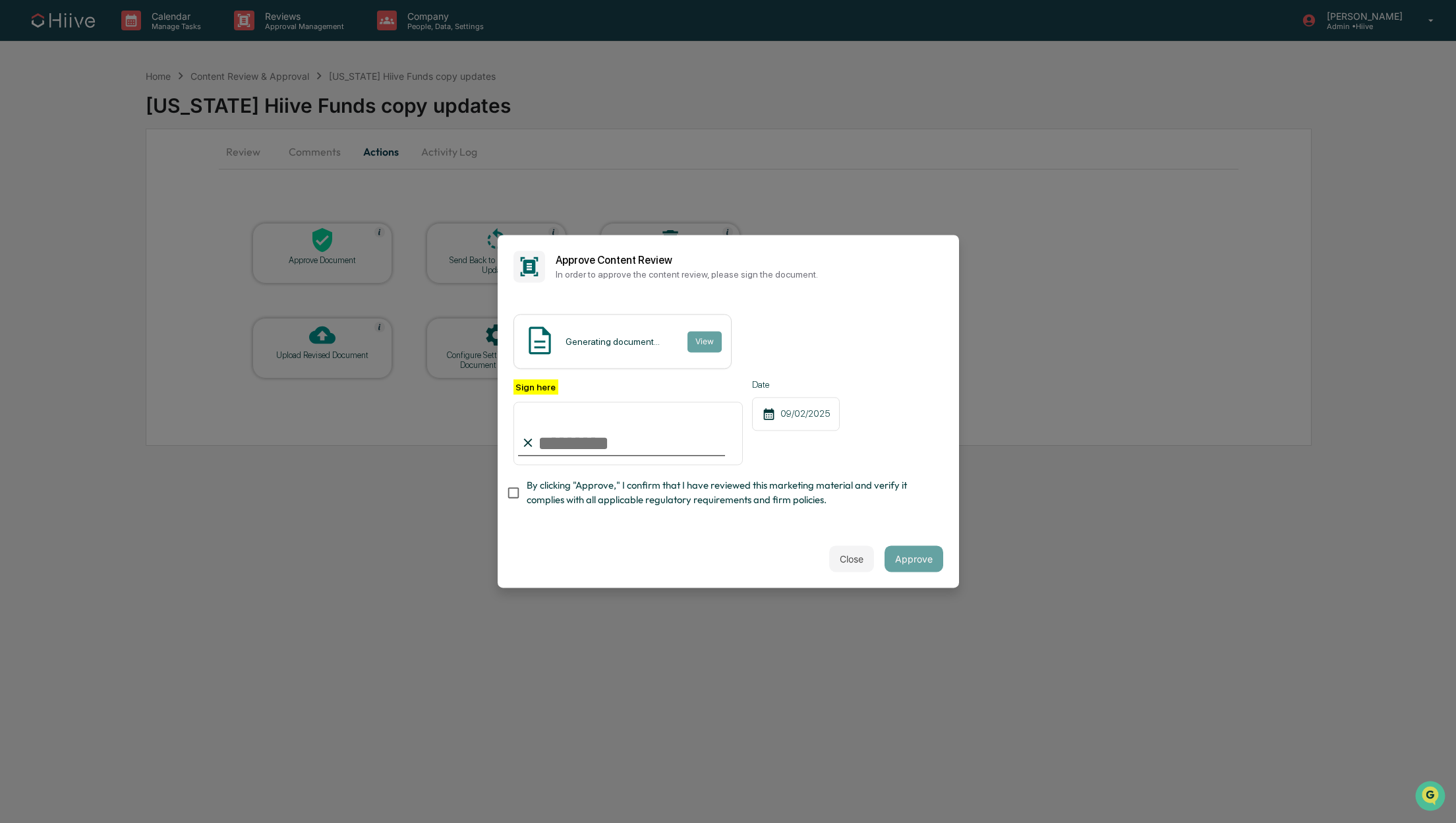
type input "**********"
click at [858, 525] on div "**********" at bounding box center [728, 414] width 462 height 231
click at [680, 494] on span "By clicking "Approve," I confirm that I have reviewed this marketing material a…" at bounding box center [729, 493] width 406 height 30
drag, startPoint x: 858, startPoint y: 557, endPoint x: 847, endPoint y: 556, distance: 11.0
click at [856, 557] on button "Close" at bounding box center [851, 558] width 45 height 26
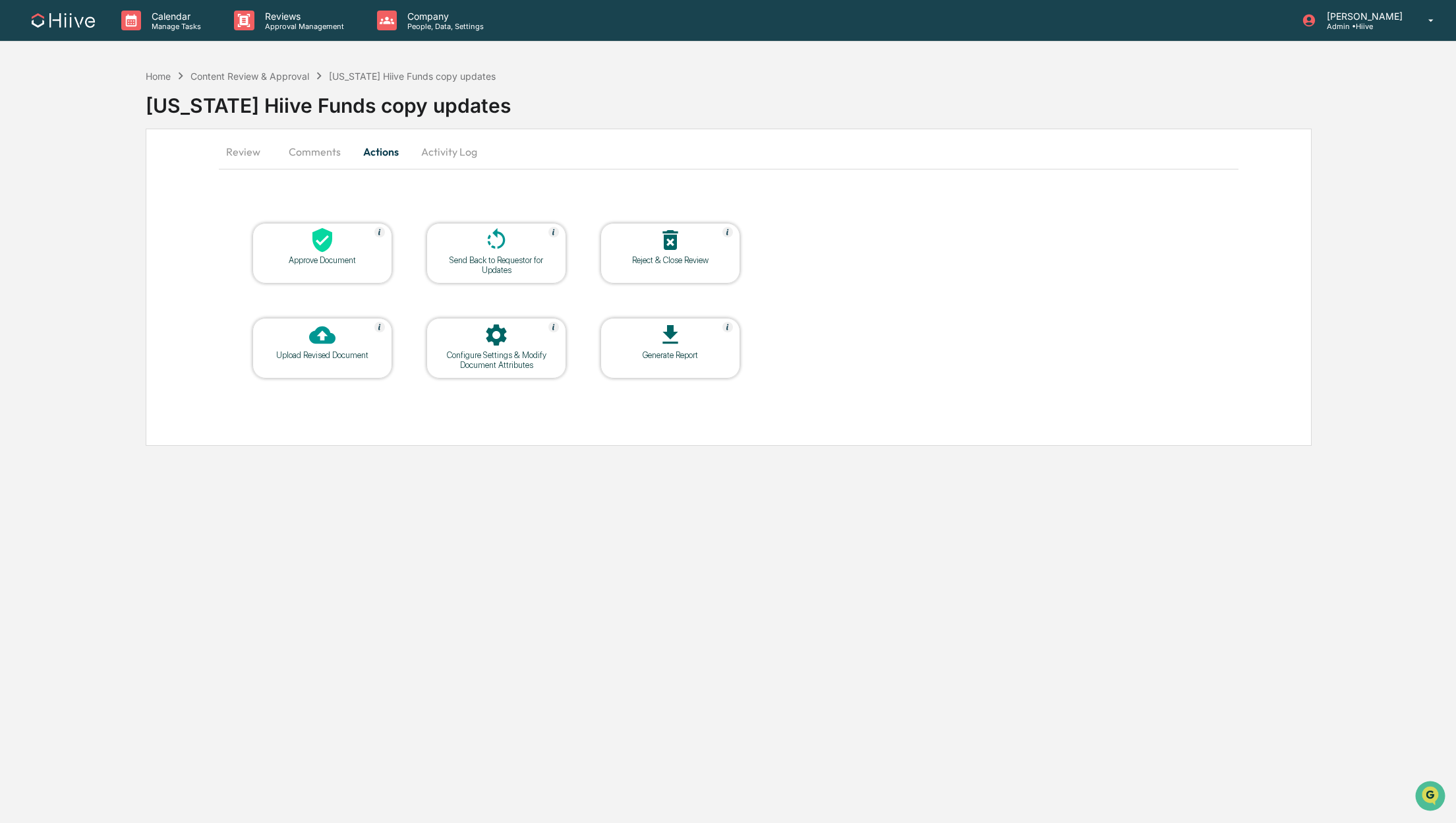
click at [317, 249] on icon at bounding box center [323, 240] width 20 height 25
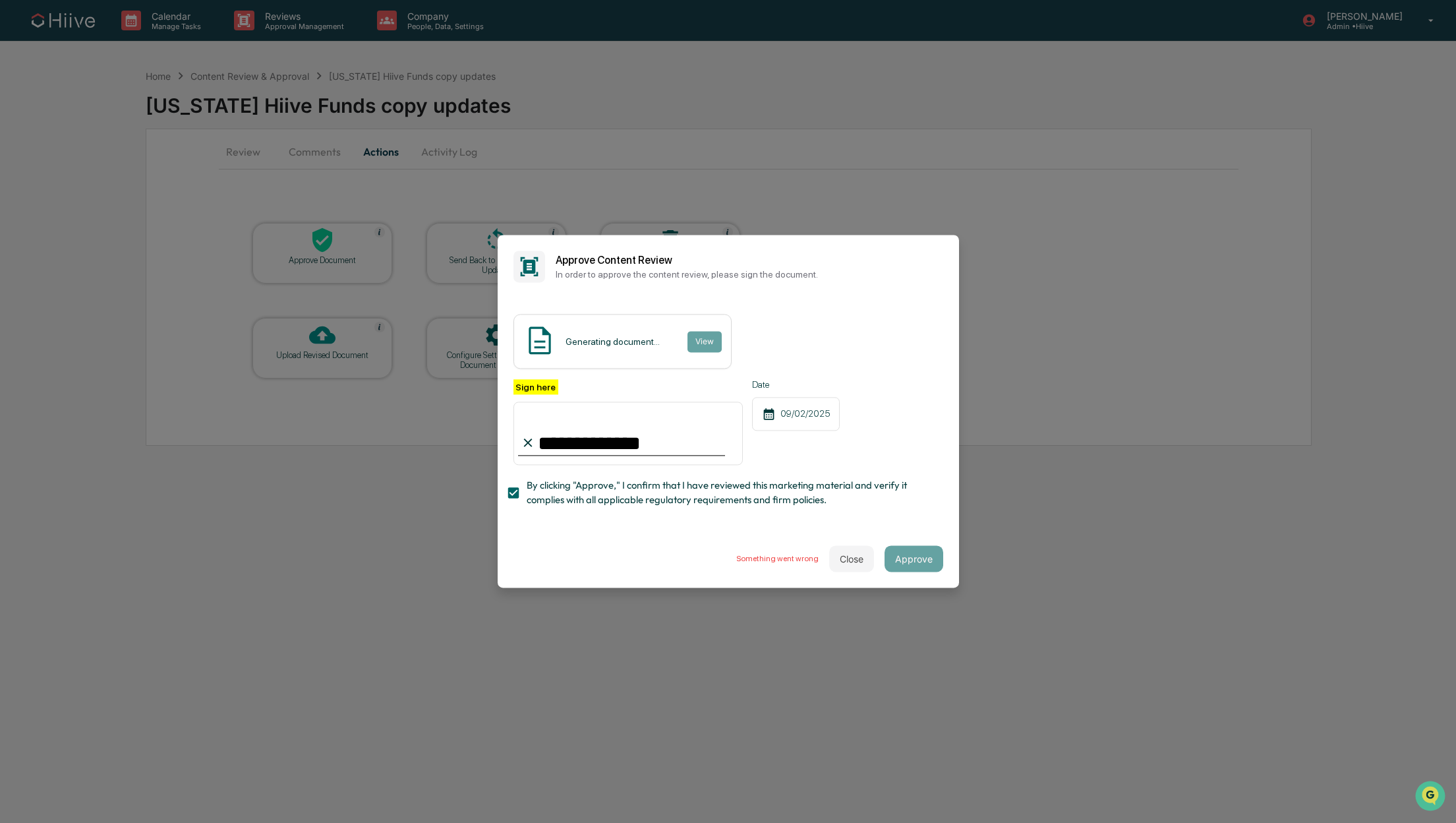
click at [872, 437] on div "**********" at bounding box center [728, 422] width 430 height 85
click at [606, 533] on div "Something went wrong Close Approve" at bounding box center [728, 559] width 462 height 58
click at [838, 560] on button "Close" at bounding box center [851, 558] width 45 height 26
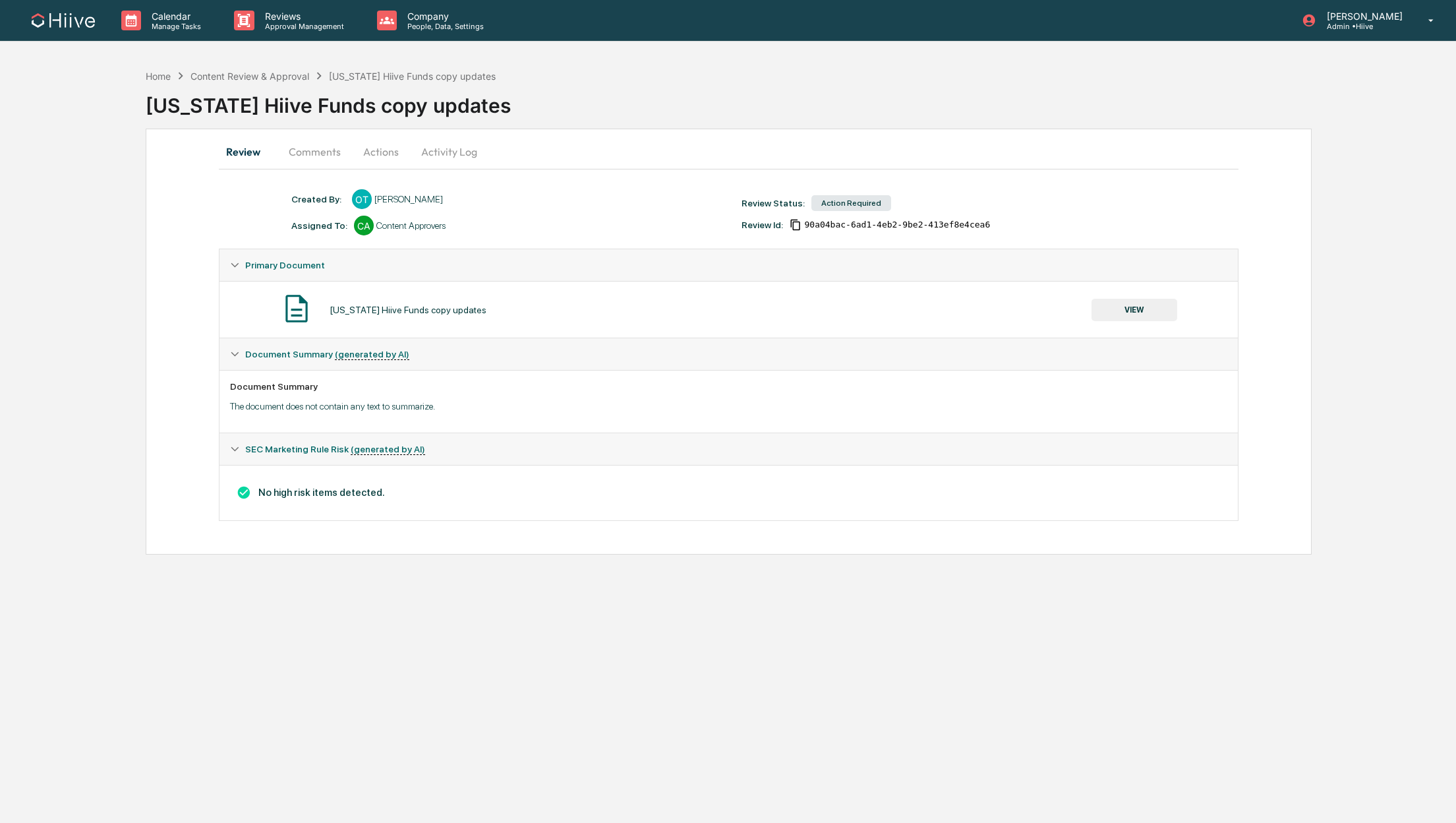
click at [375, 146] on button "Actions" at bounding box center [380, 151] width 59 height 32
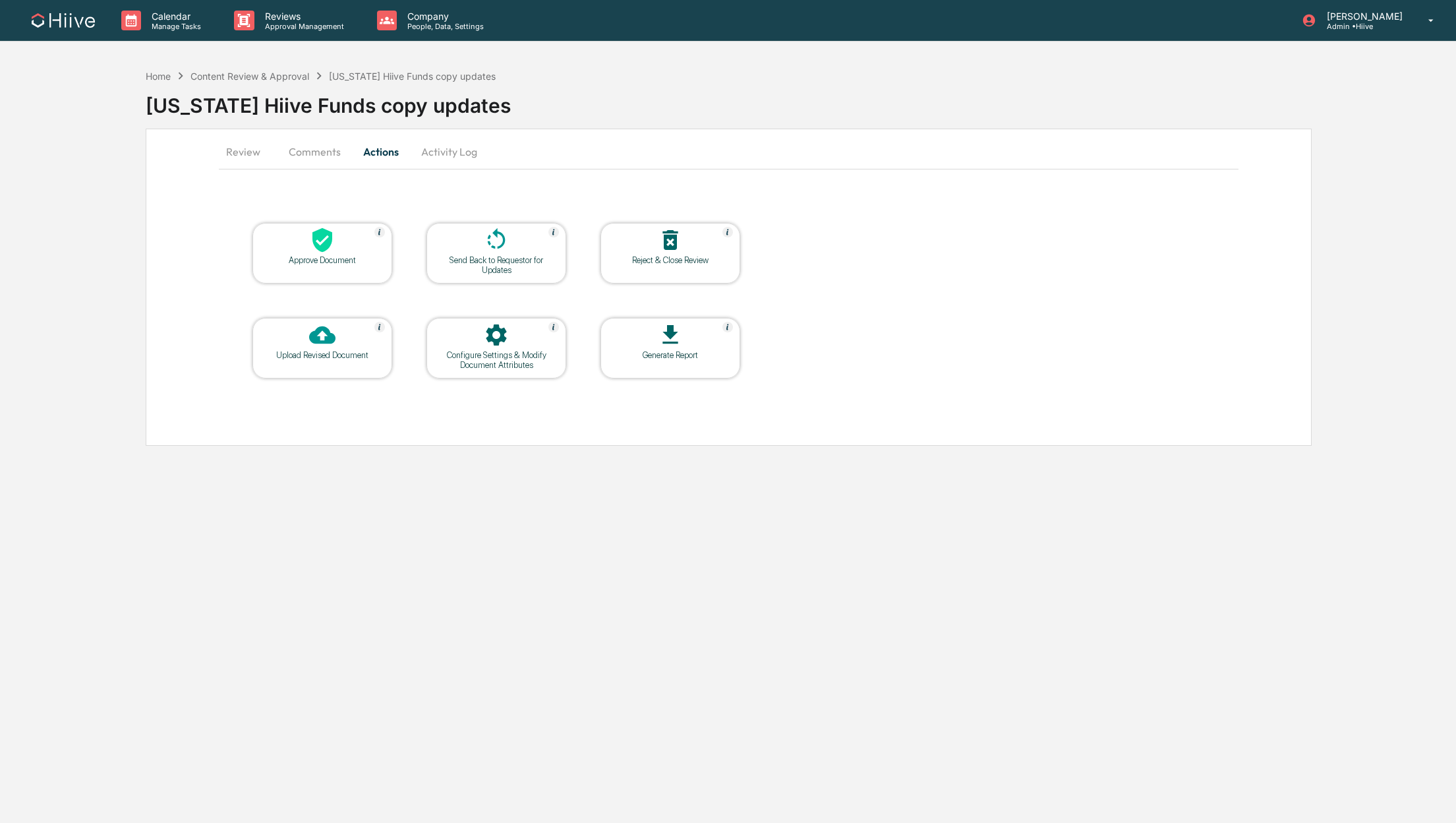
click at [318, 246] on icon at bounding box center [323, 240] width 20 height 25
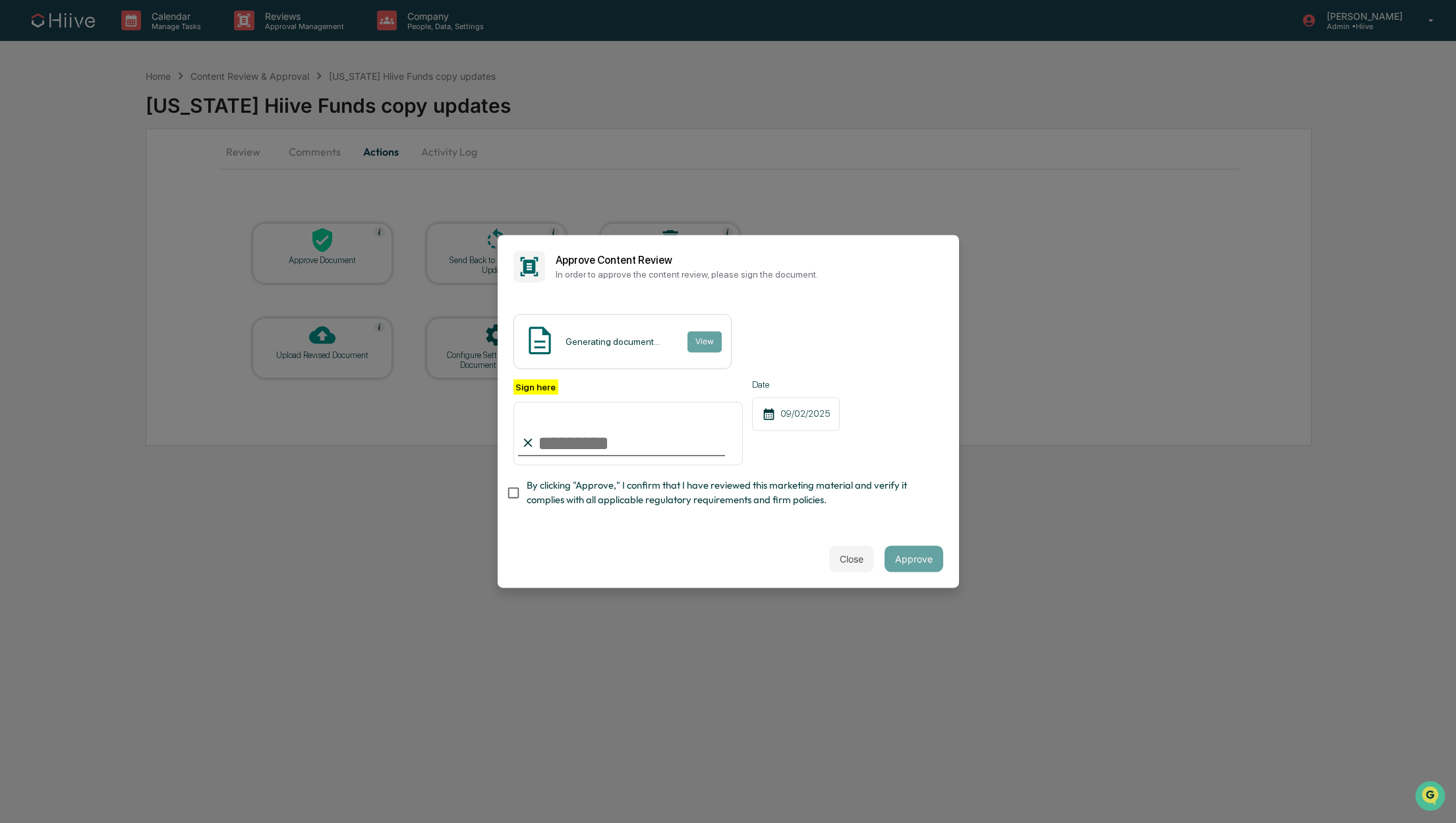
type input "**********"
click at [843, 557] on button "Close" at bounding box center [854, 558] width 45 height 26
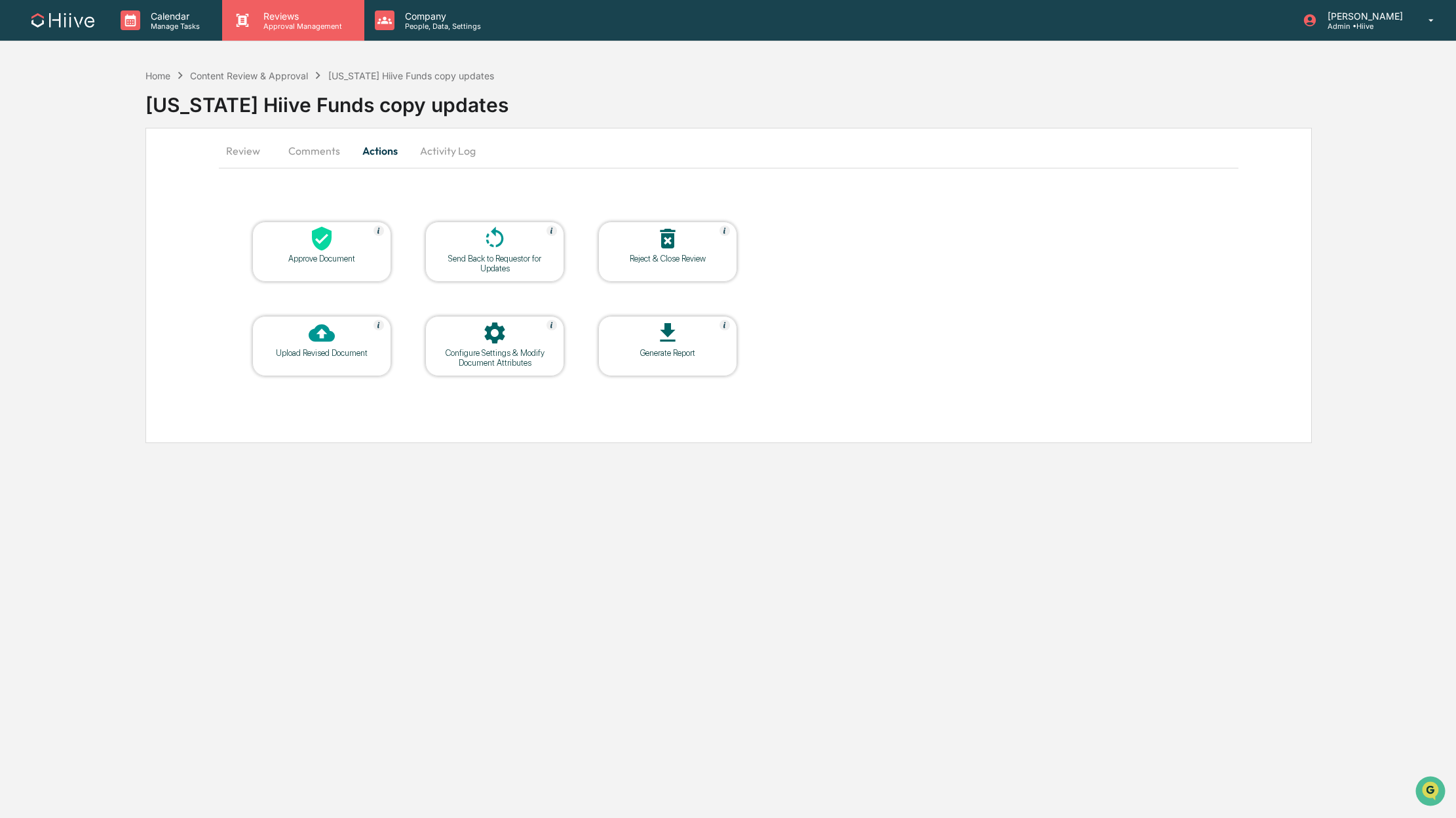
click at [271, 18] on p "Reviews" at bounding box center [301, 16] width 96 height 11
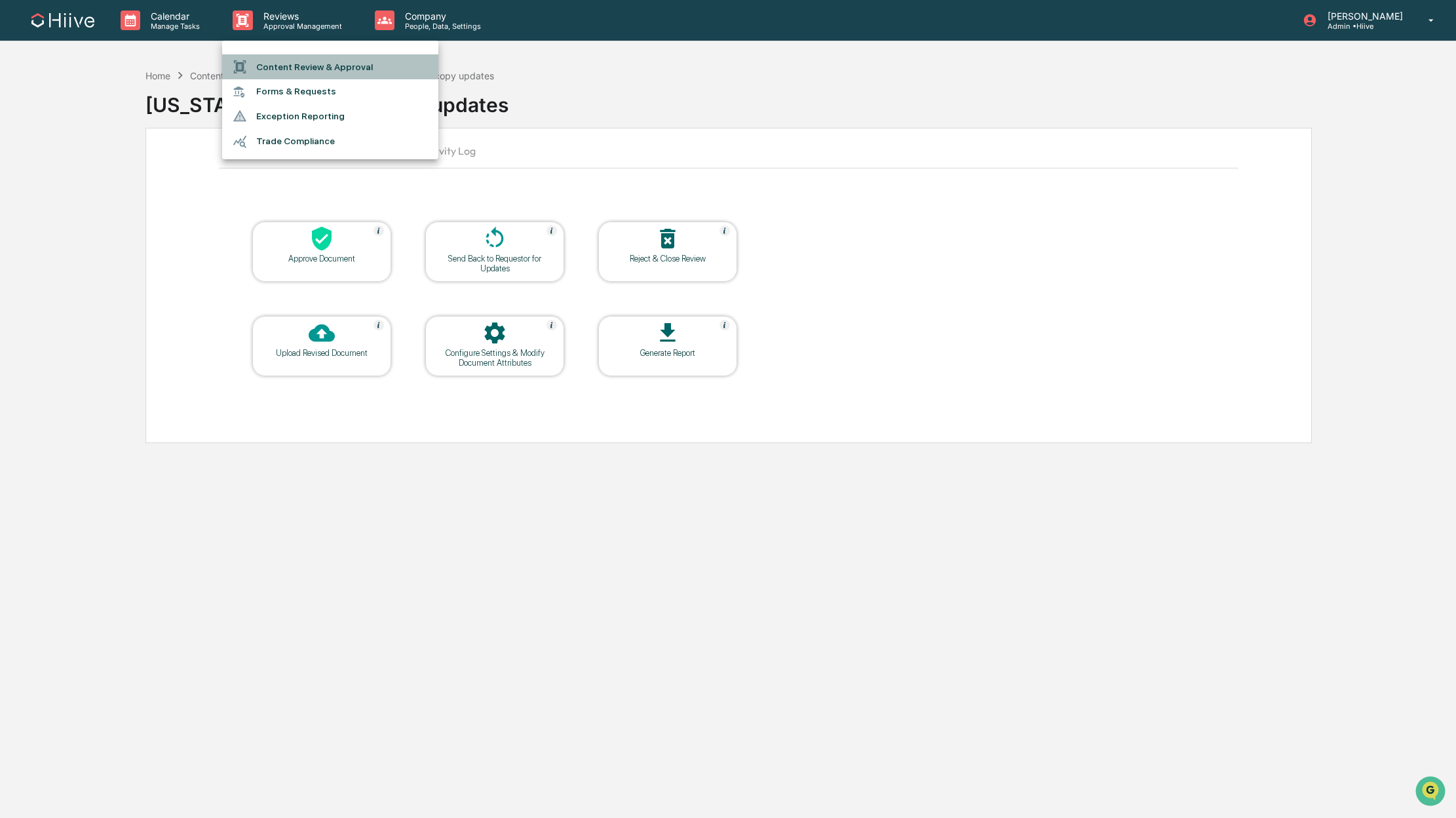
click at [280, 59] on li "Content Review & Approval" at bounding box center [330, 67] width 216 height 25
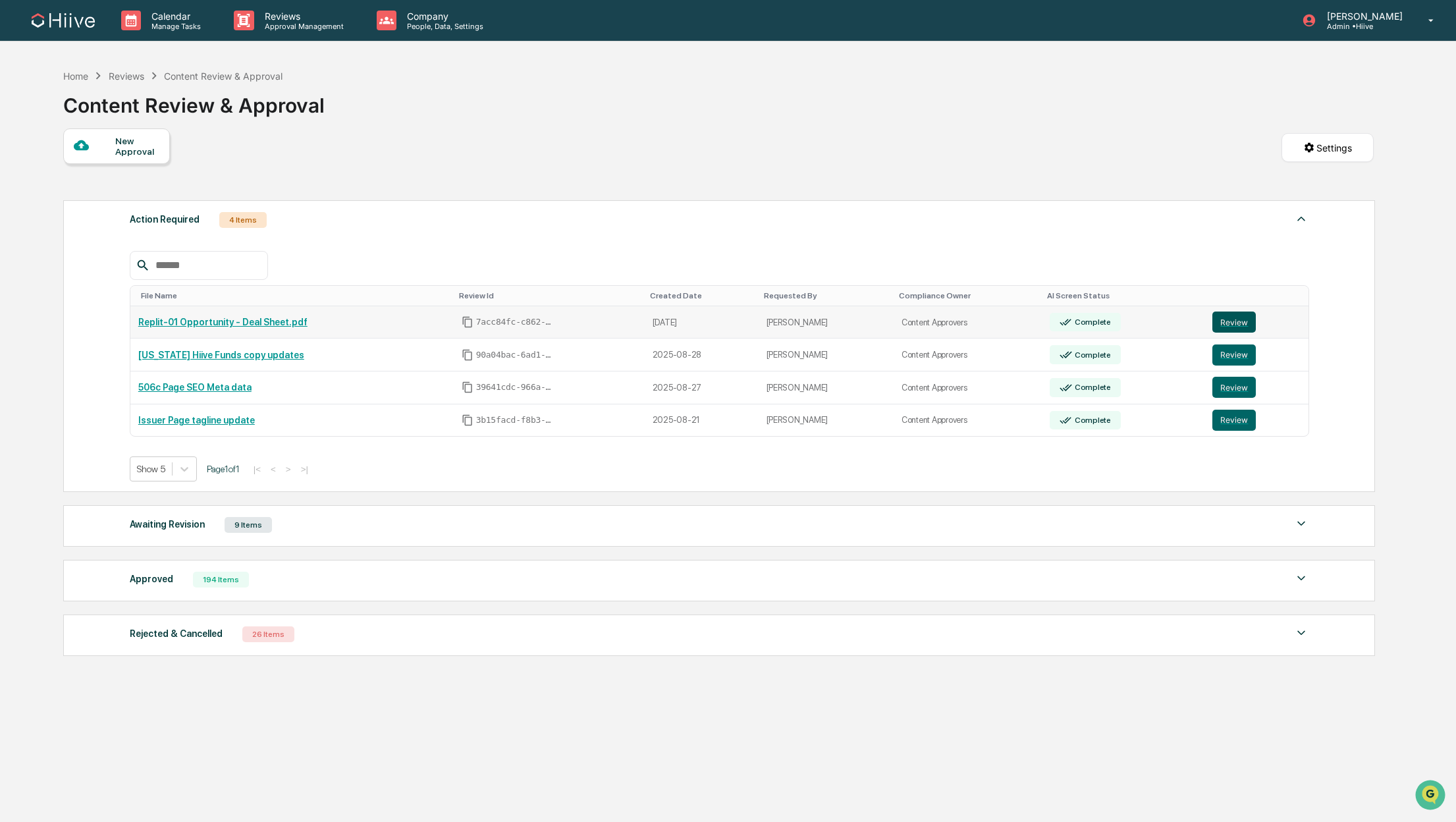
click at [1238, 327] on button "Review" at bounding box center [1234, 322] width 44 height 21
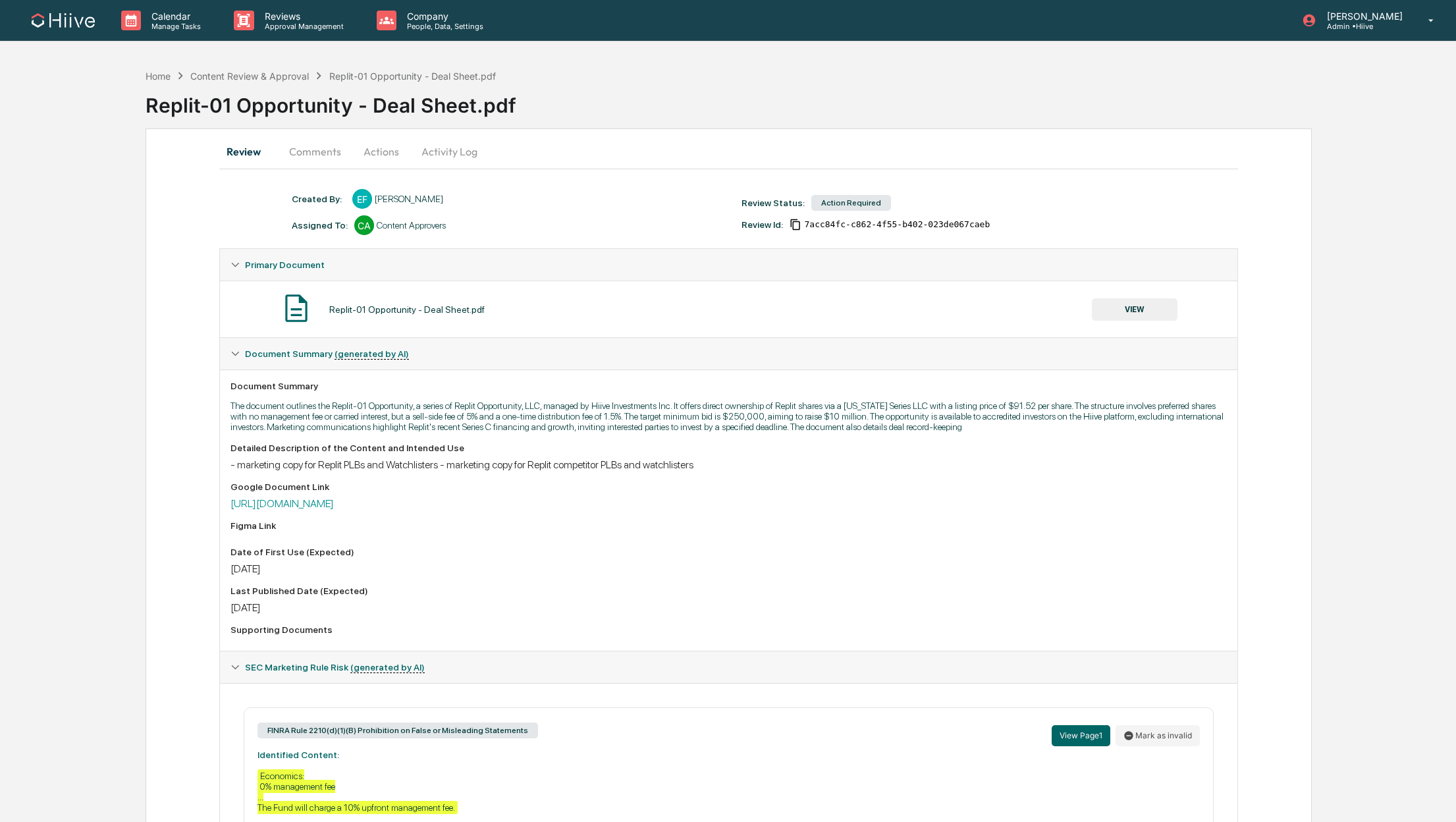
click at [1135, 314] on button "VIEW" at bounding box center [1134, 309] width 85 height 23
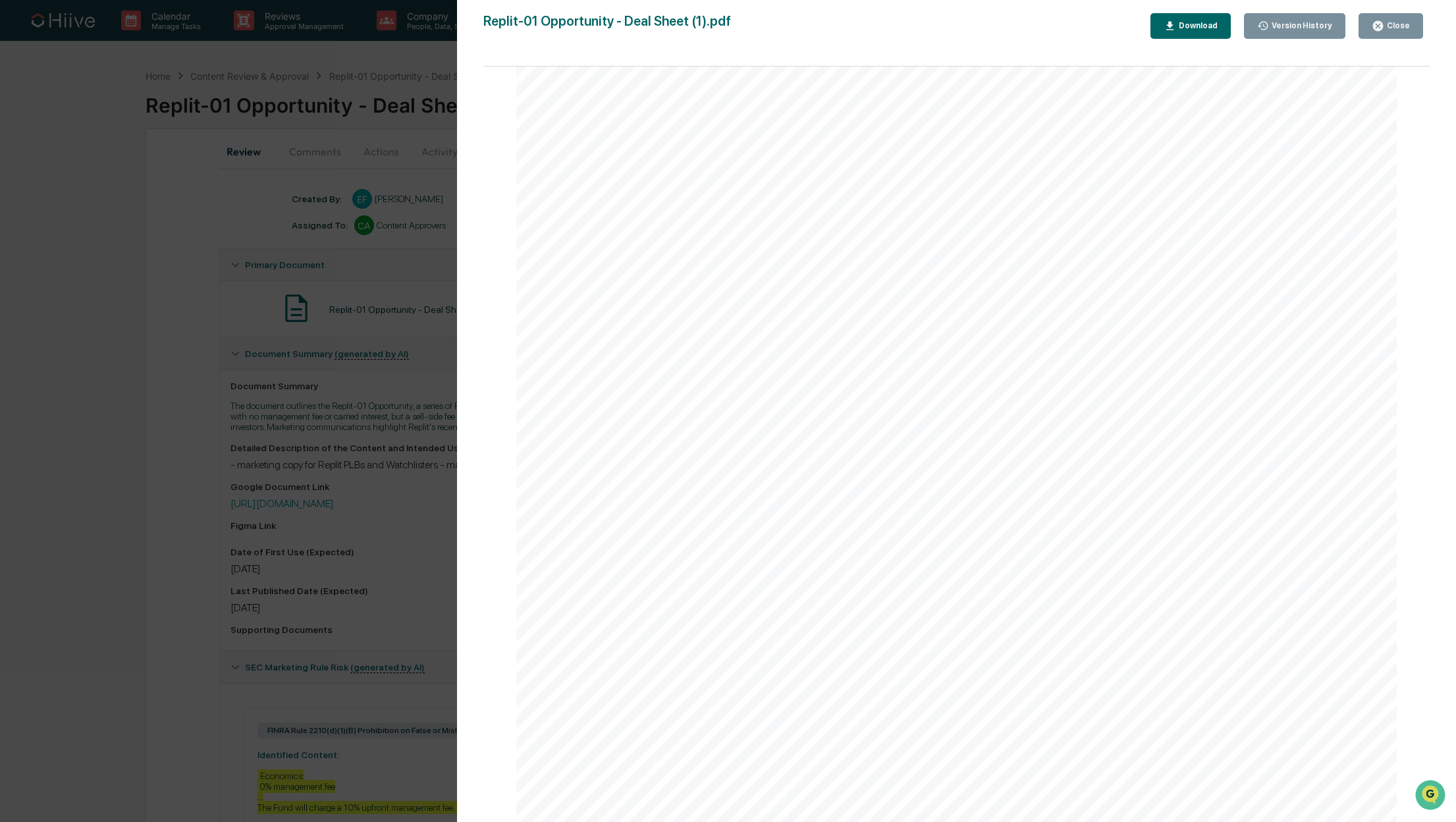
scroll to position [3753, 0]
click at [185, 374] on div "Version History [DATE] 04:45 PM [PERSON_NAME] [DATE] 02:58 PM [PERSON_NAME] Rep…" at bounding box center [728, 411] width 1456 height 822
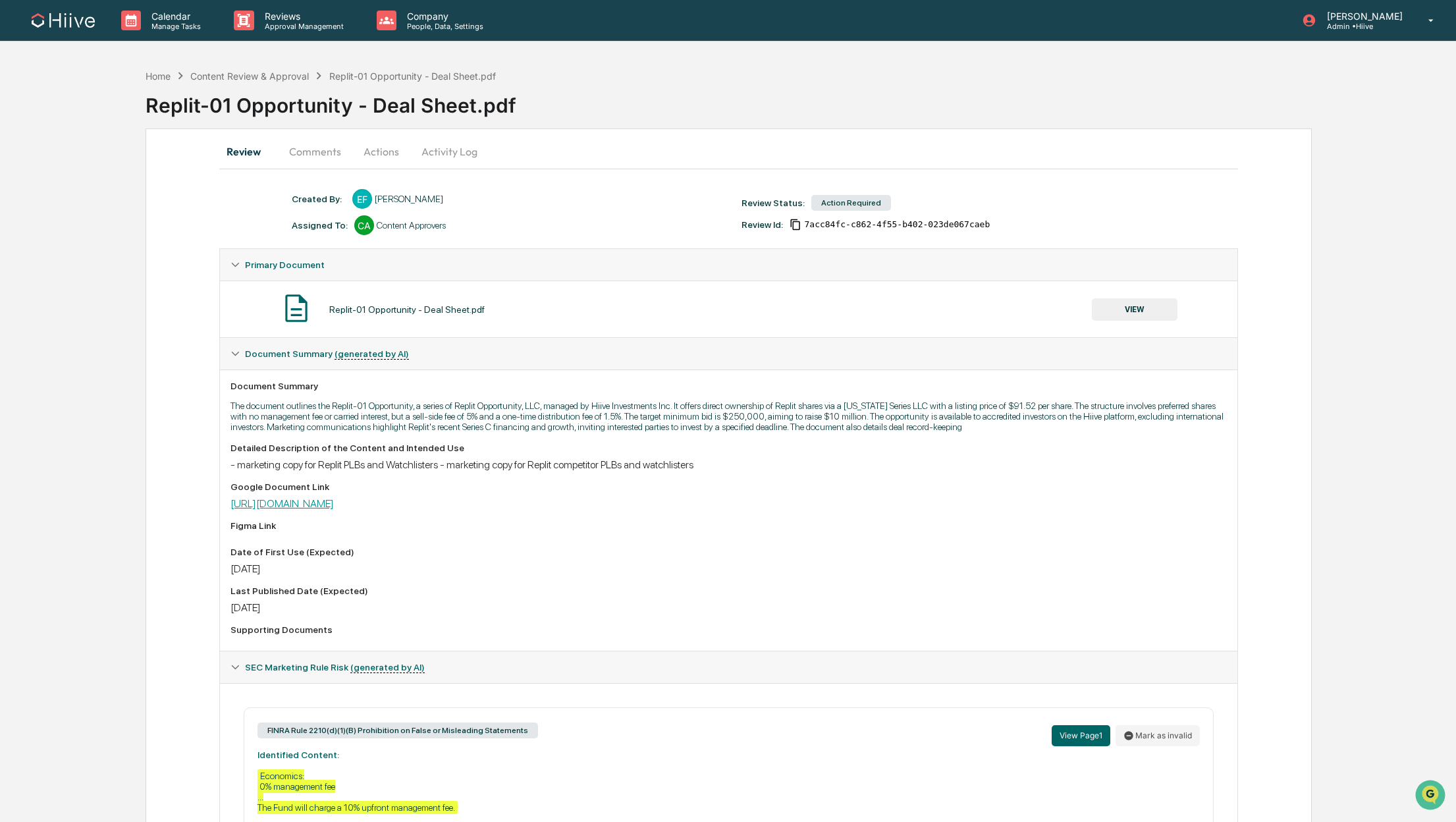
click at [312, 510] on link "[URL][DOMAIN_NAME]" at bounding box center [282, 503] width 104 height 13
click at [390, 150] on button "Actions" at bounding box center [381, 151] width 59 height 32
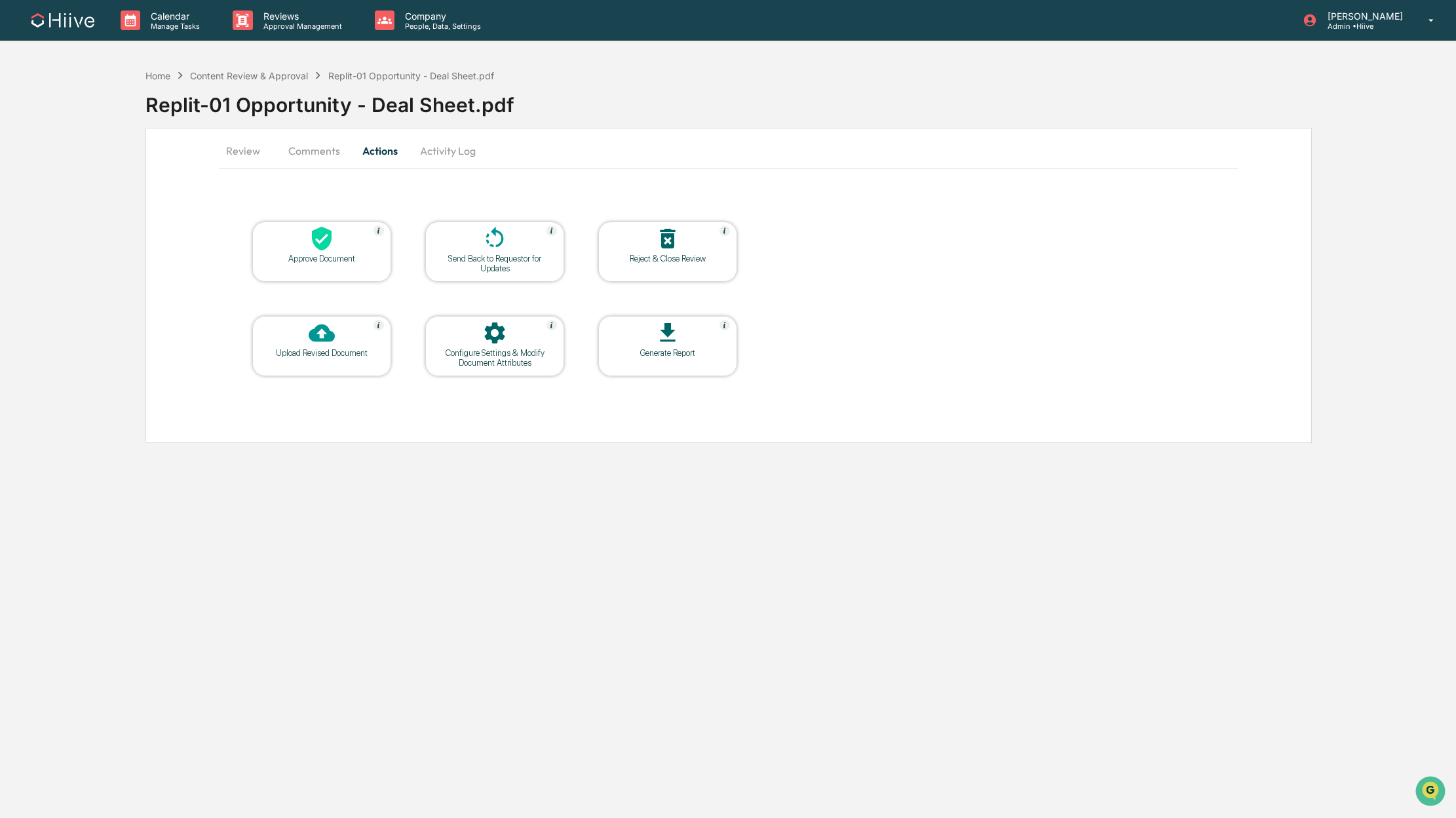
click at [314, 249] on icon at bounding box center [322, 238] width 26 height 26
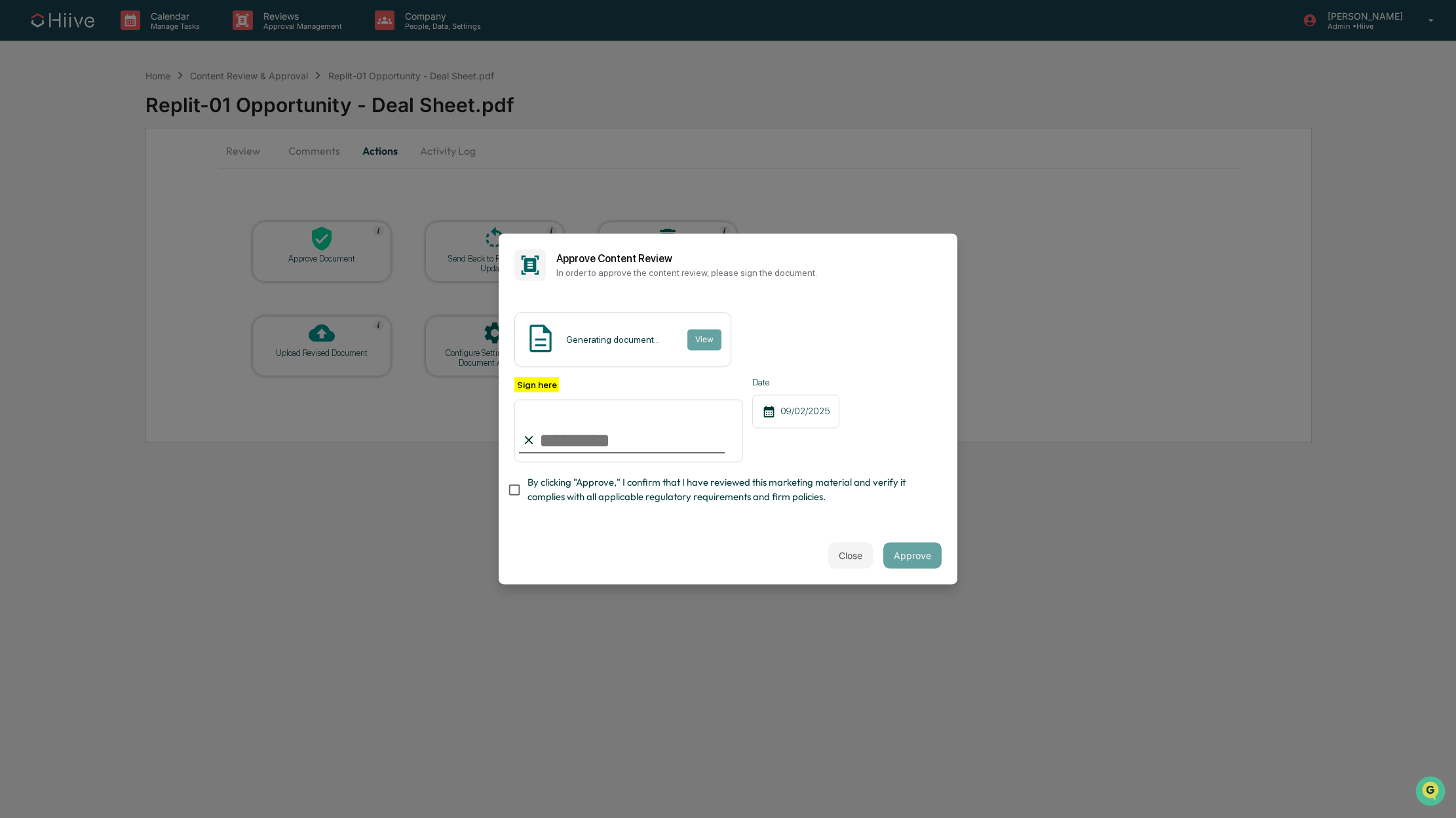
type input "**********"
click at [910, 556] on button "Approve" at bounding box center [912, 555] width 59 height 26
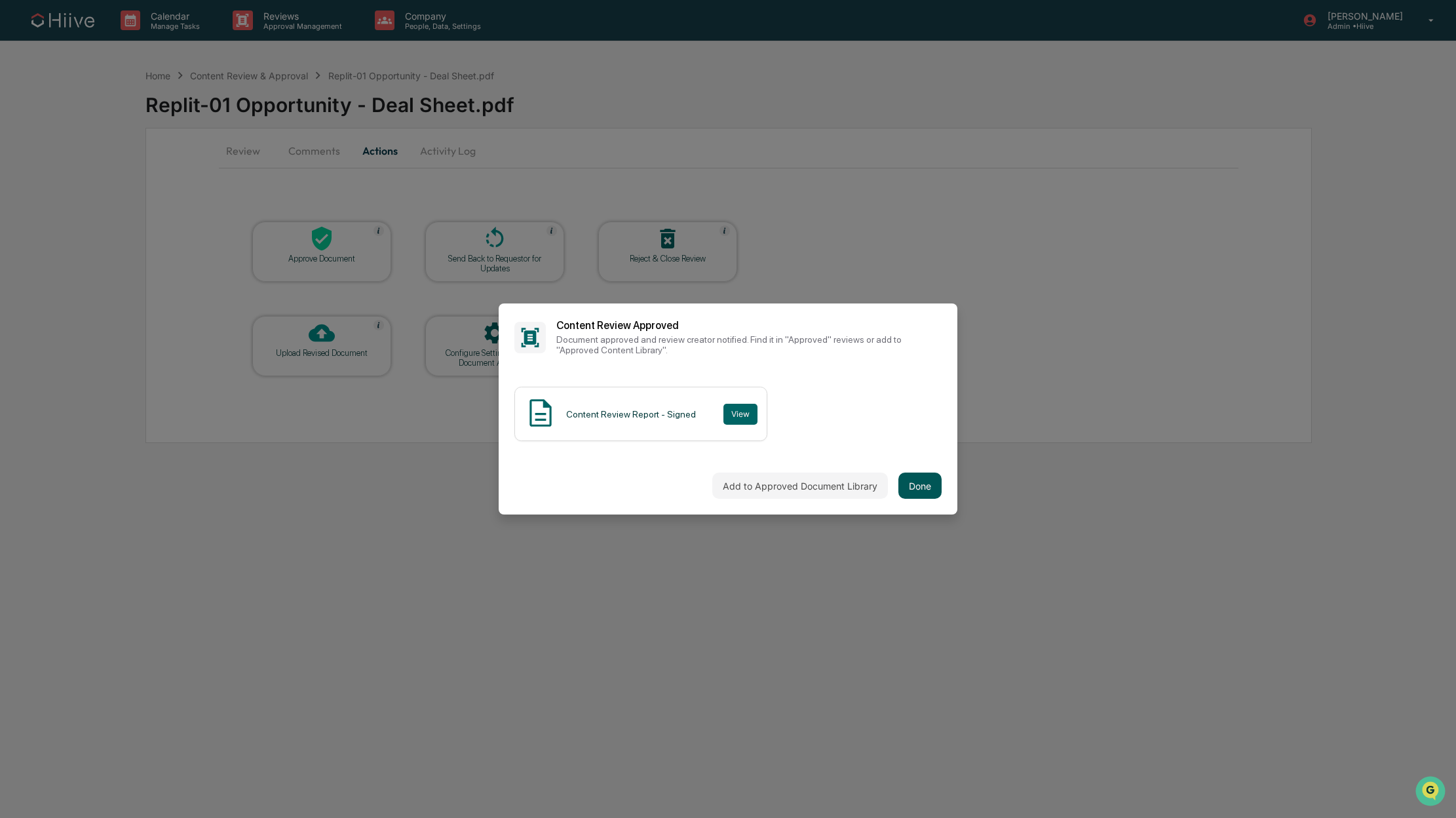
click at [928, 487] on button "Done" at bounding box center [920, 485] width 43 height 26
